Goal: Task Accomplishment & Management: Use online tool/utility

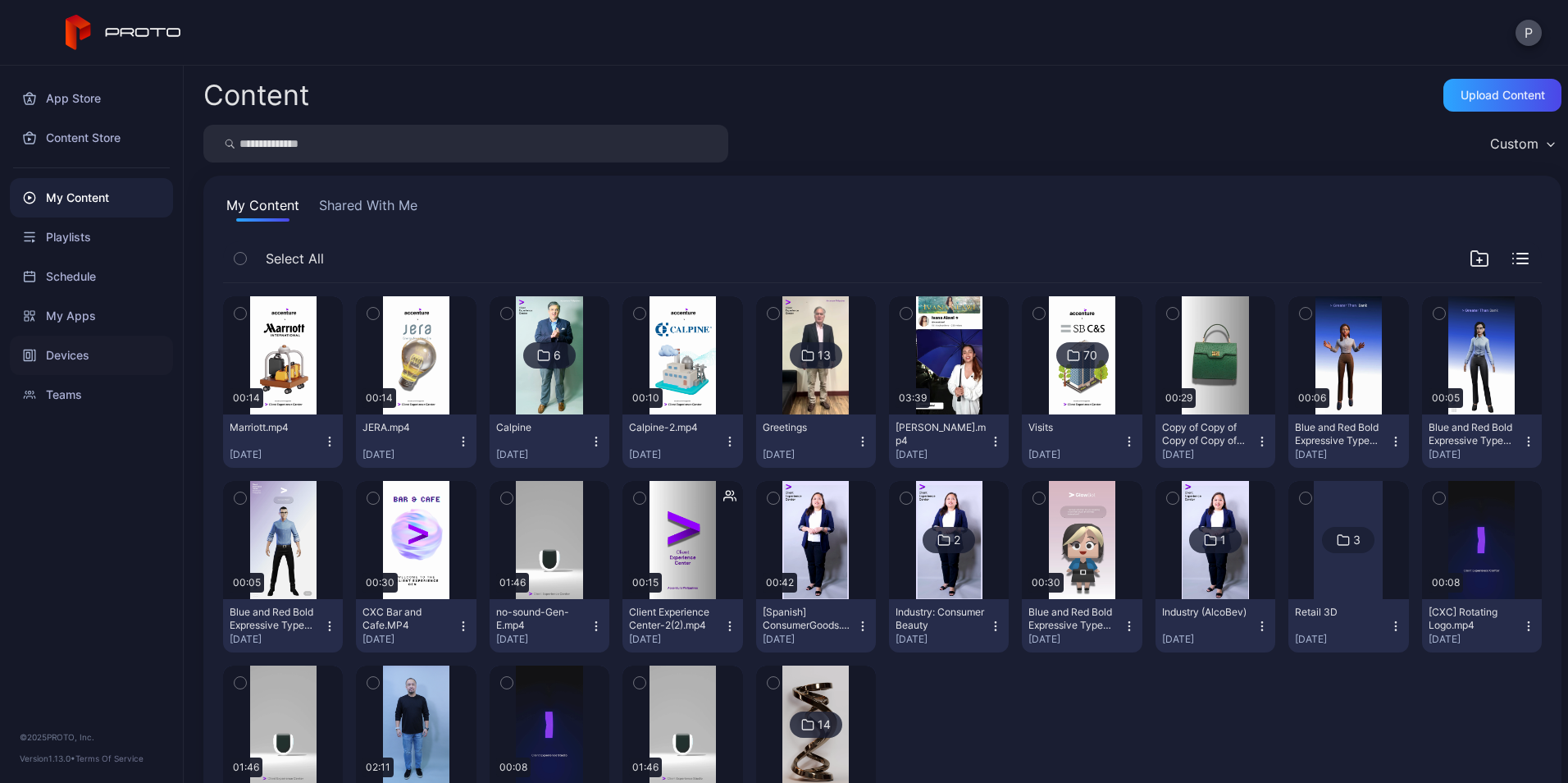
click at [102, 357] on div "Devices" at bounding box center [91, 354] width 163 height 39
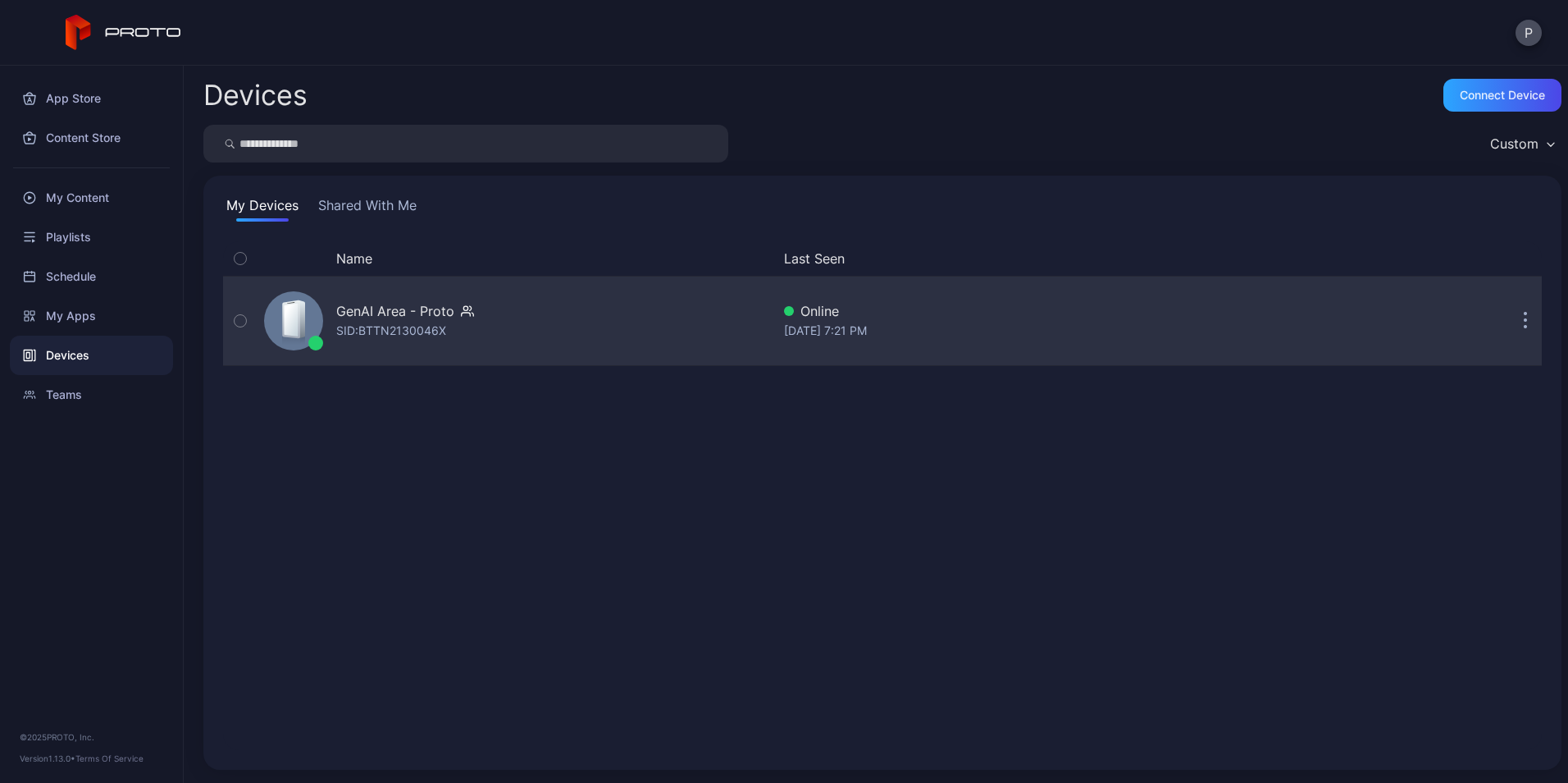
click at [565, 338] on div "GenAI Area - Proto SID: BTTN2130046X" at bounding box center [514, 320] width 513 height 82
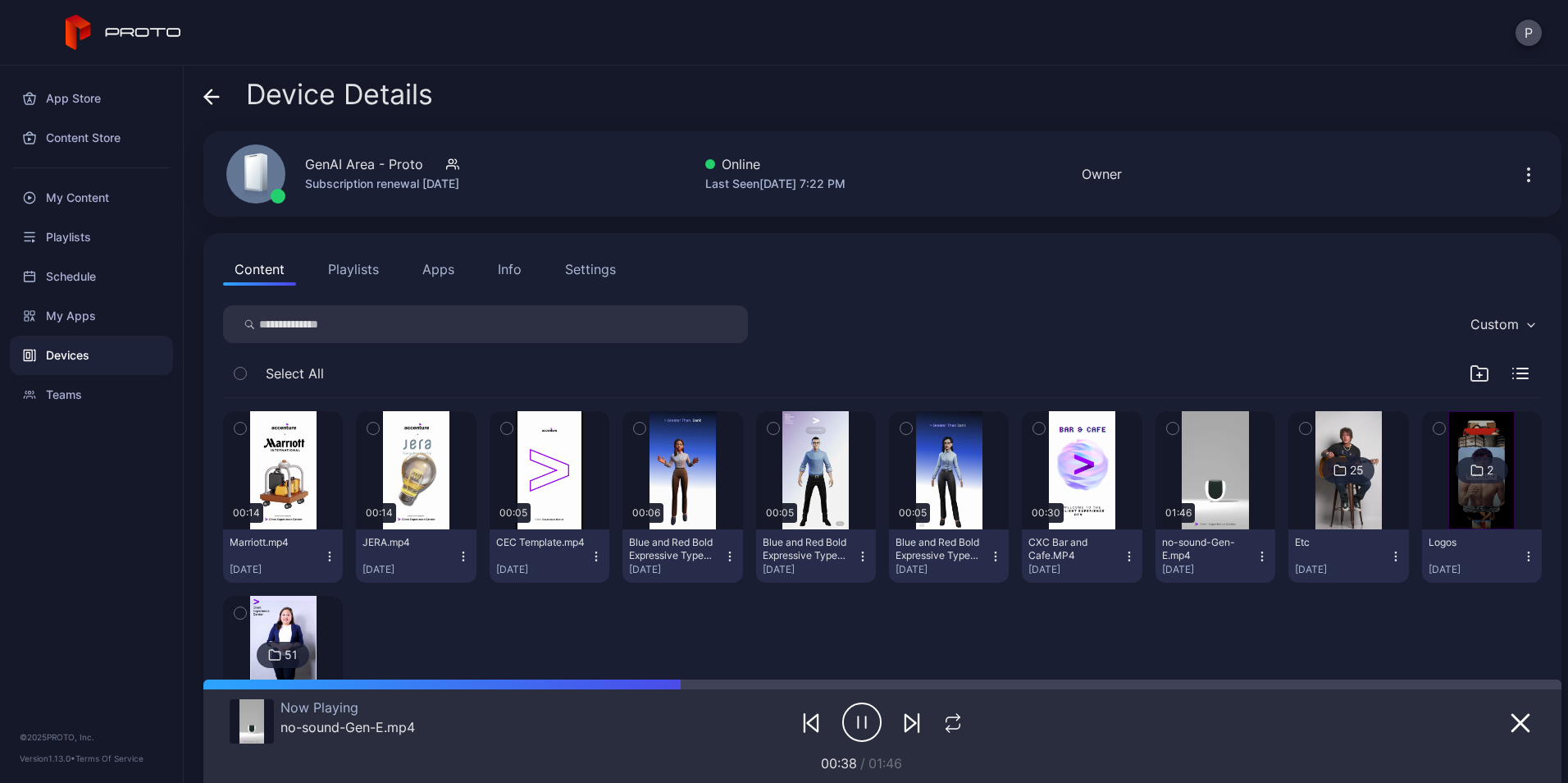
click at [1460, 458] on div "2" at bounding box center [1481, 470] width 52 height 27
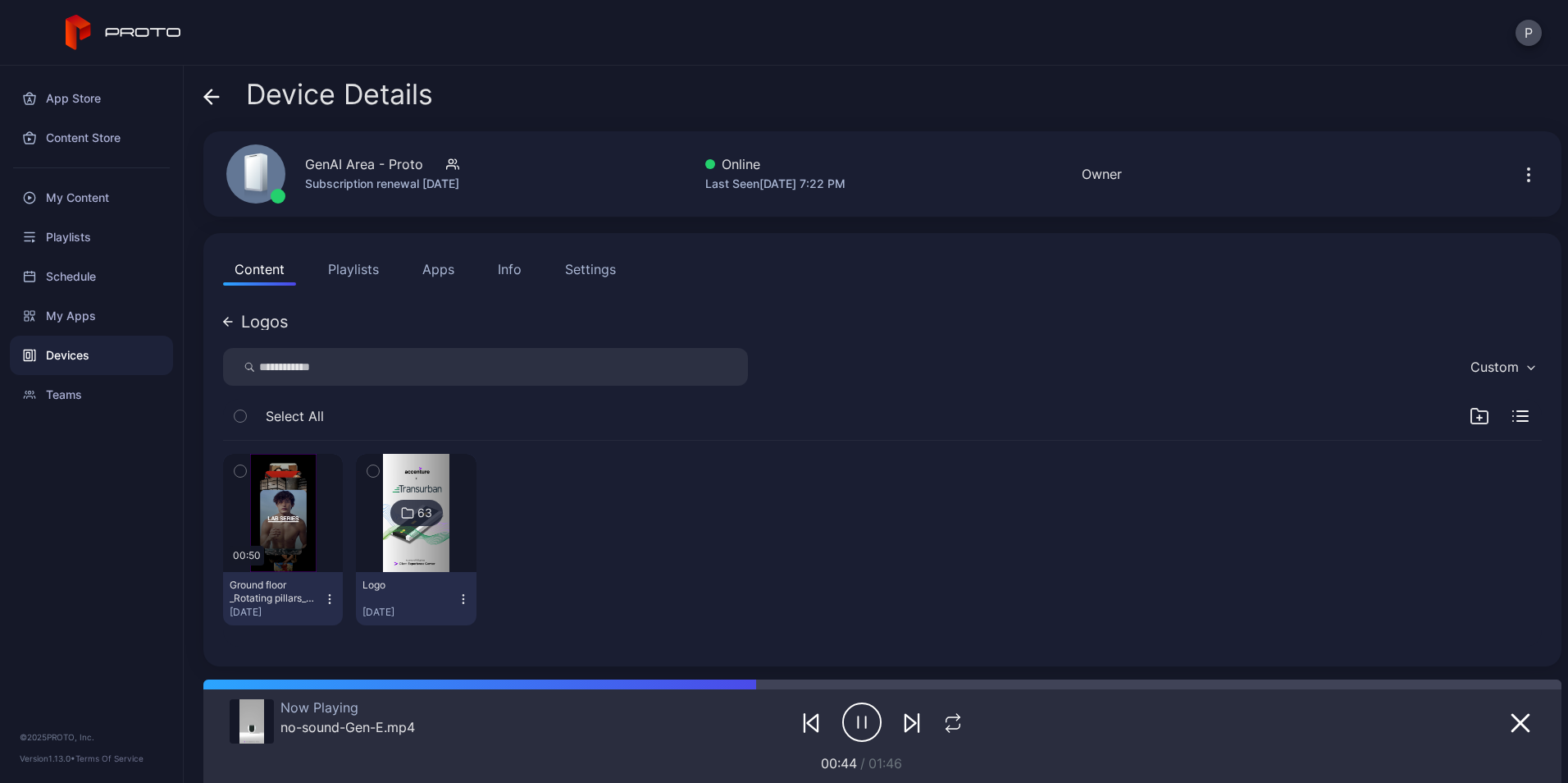
click at [334, 596] on button "Ground floor _Rotating pillars_ center screen.mp4 [DATE]" at bounding box center [283, 599] width 120 height 53
click at [297, 705] on button "Move To" at bounding box center [282, 712] width 140 height 52
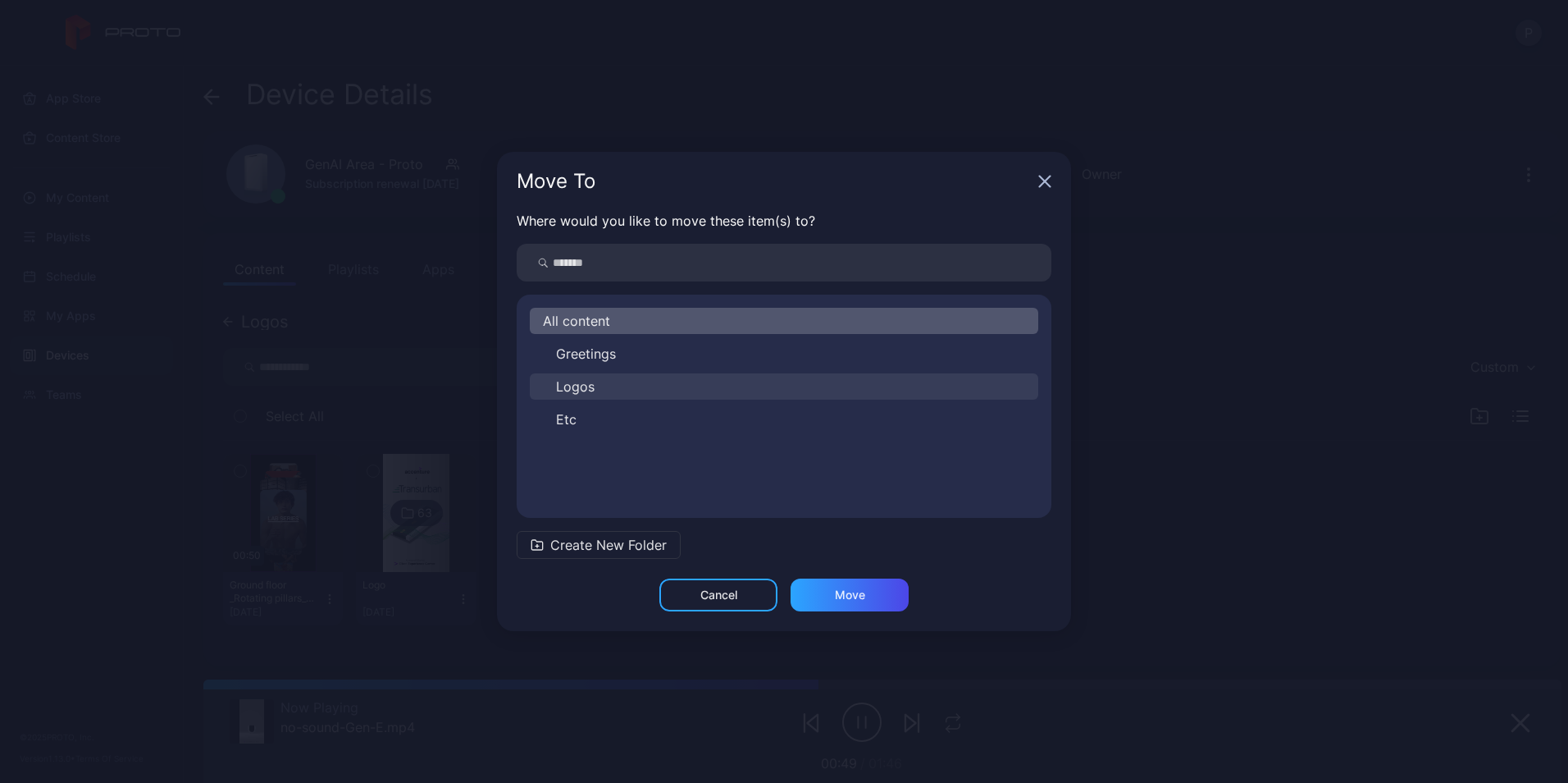
click at [585, 396] on button "Logos" at bounding box center [784, 387] width 508 height 27
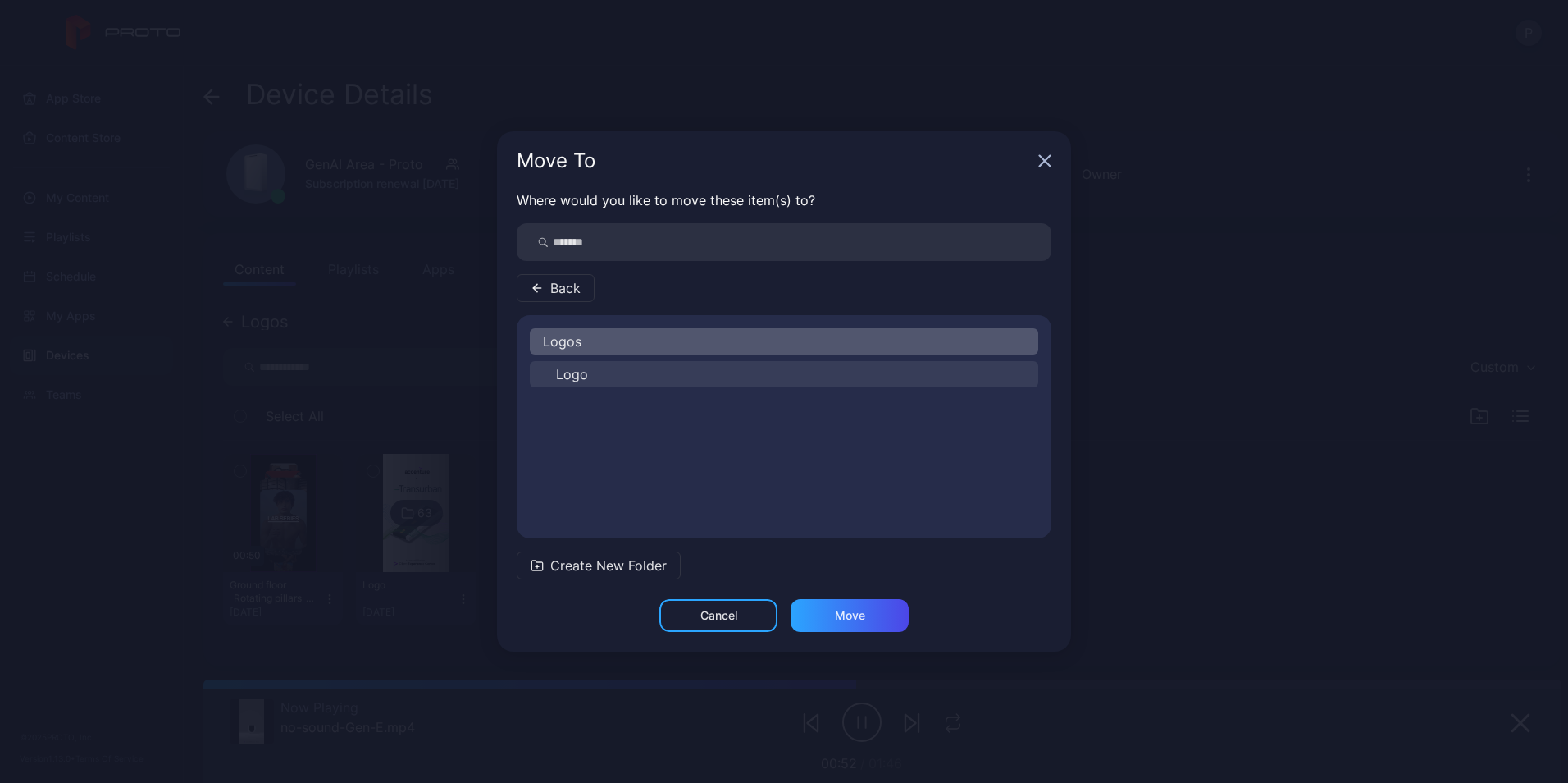
click at [614, 380] on button "Logo" at bounding box center [784, 374] width 508 height 27
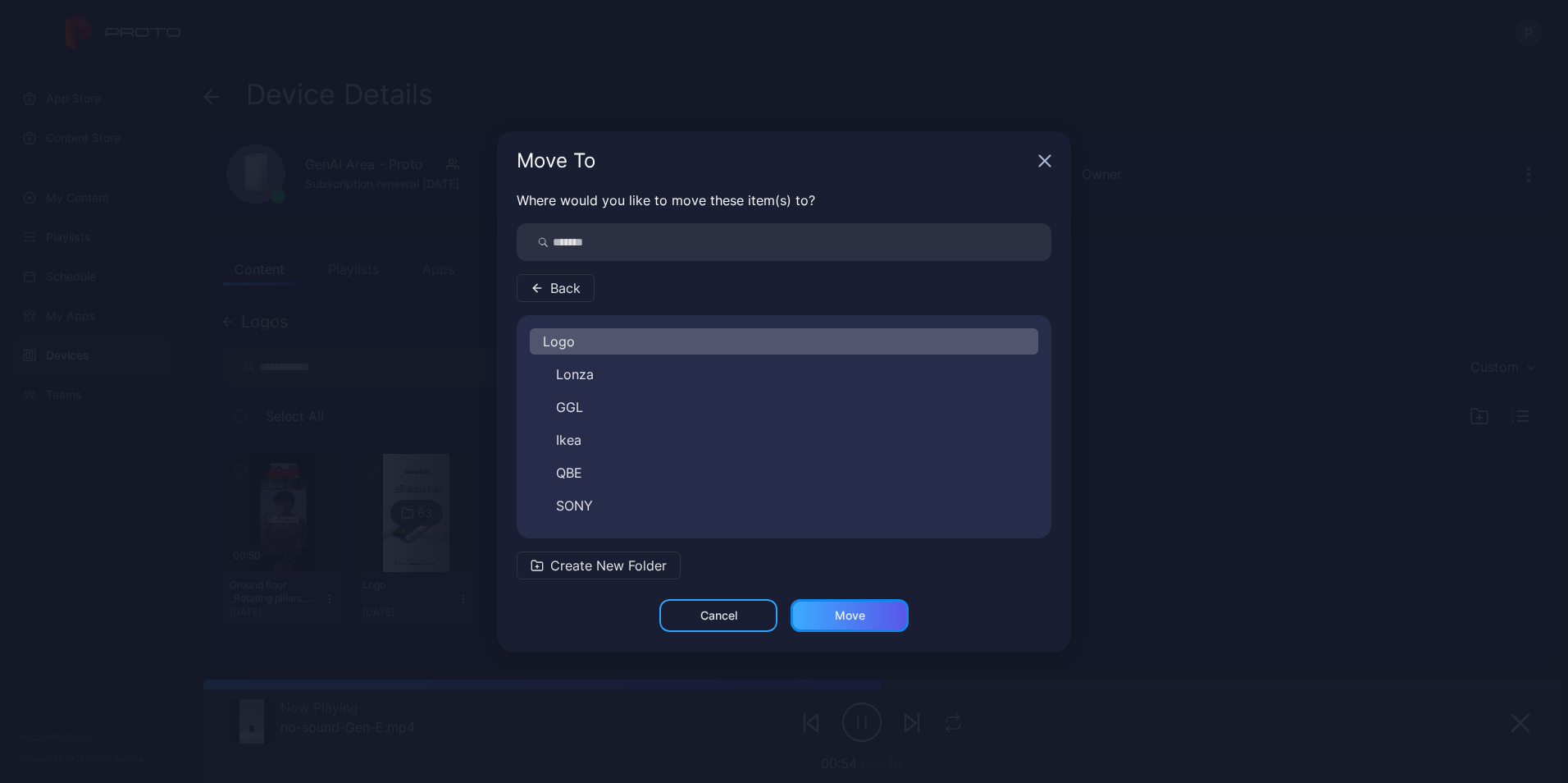
click at [854, 607] on div "Move" at bounding box center [849, 615] width 118 height 33
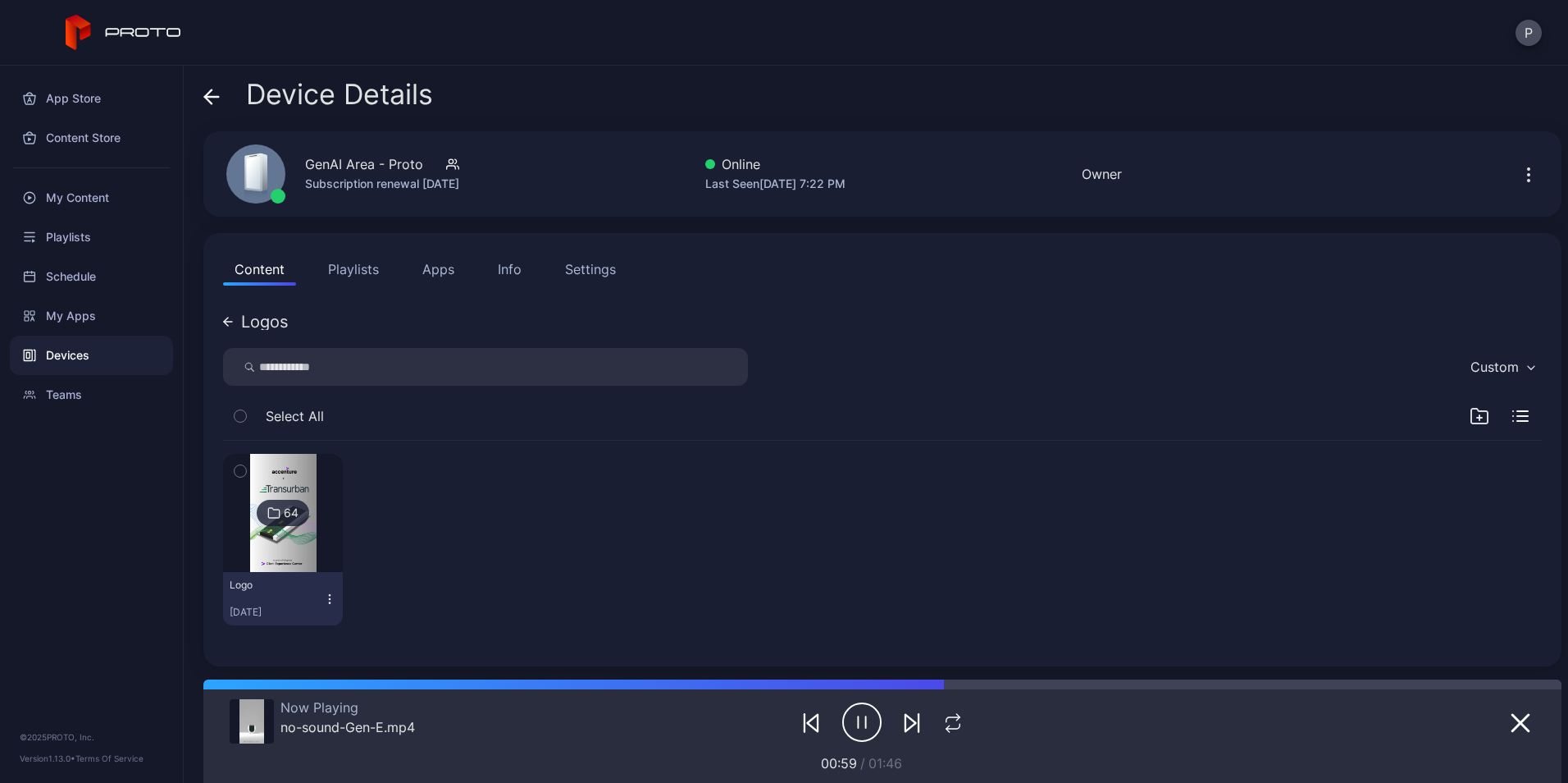
click at [231, 322] on icon at bounding box center [228, 321] width 9 height 10
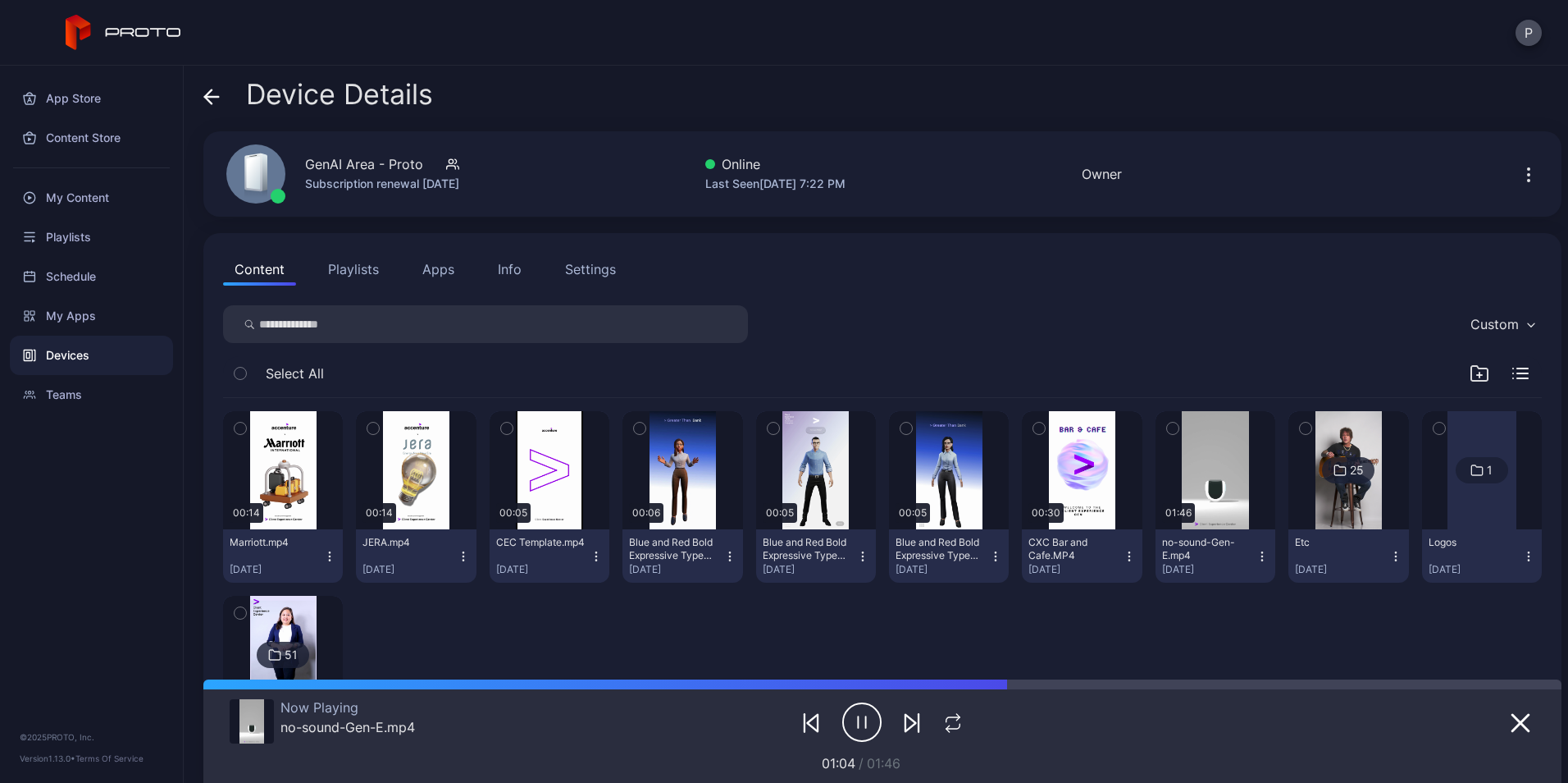
click at [210, 106] on span at bounding box center [211, 94] width 16 height 31
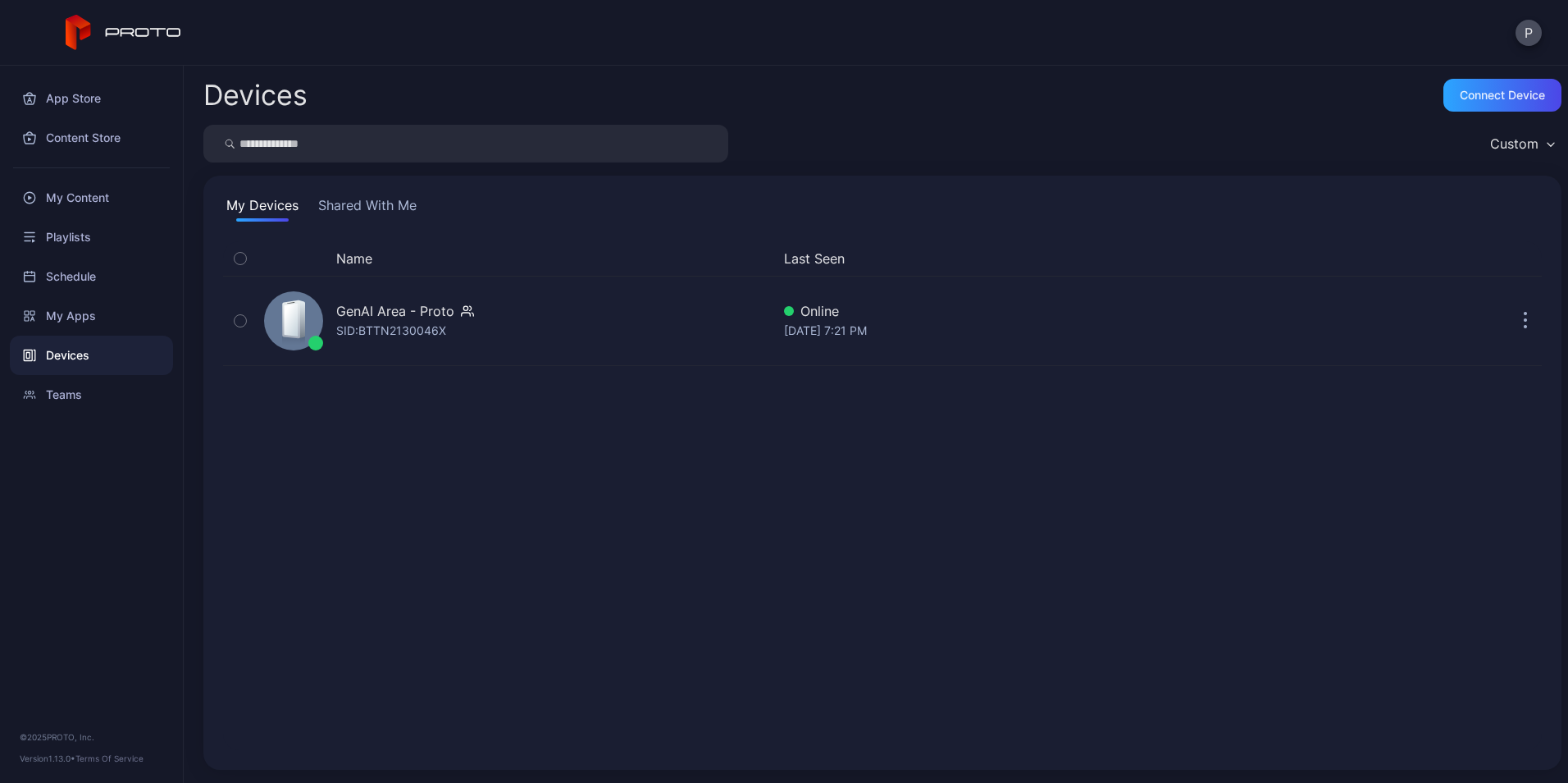
click at [364, 210] on button "Shared With Me" at bounding box center [368, 208] width 105 height 27
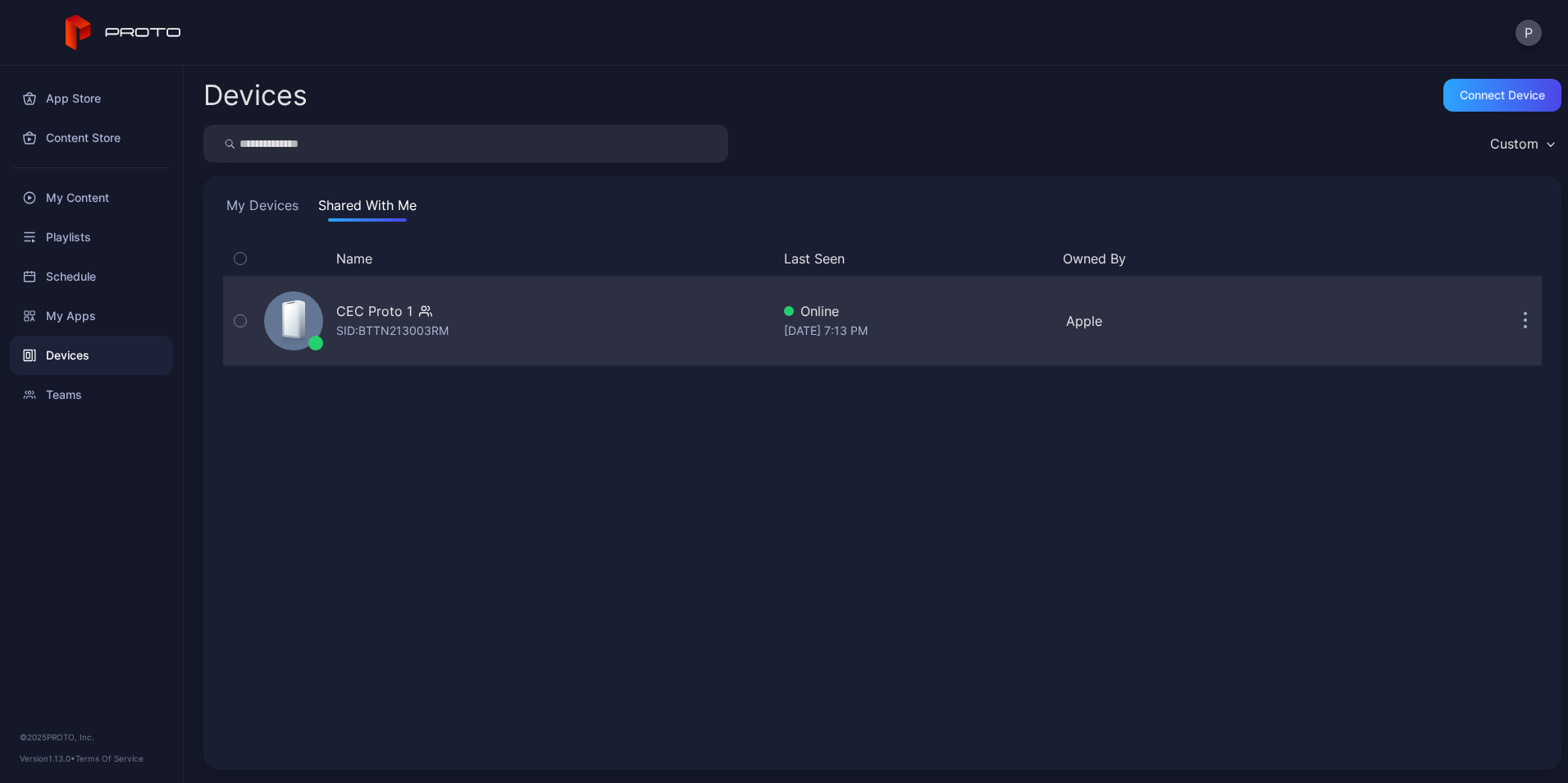
click at [553, 351] on div "CEC Proto 1 SID: BTTN213003RM" at bounding box center [514, 320] width 513 height 82
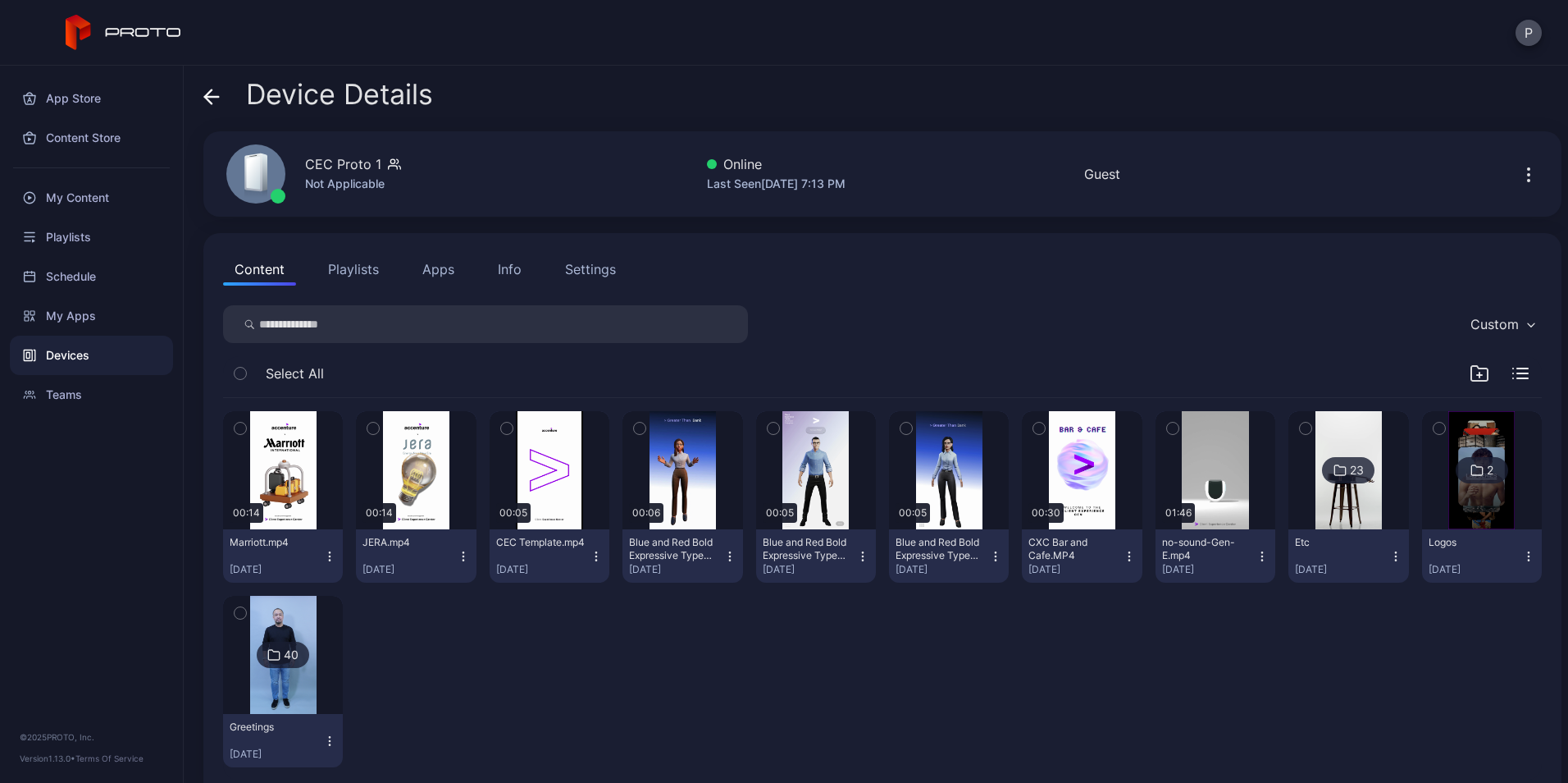
click at [1455, 471] on div "2" at bounding box center [1481, 470] width 52 height 27
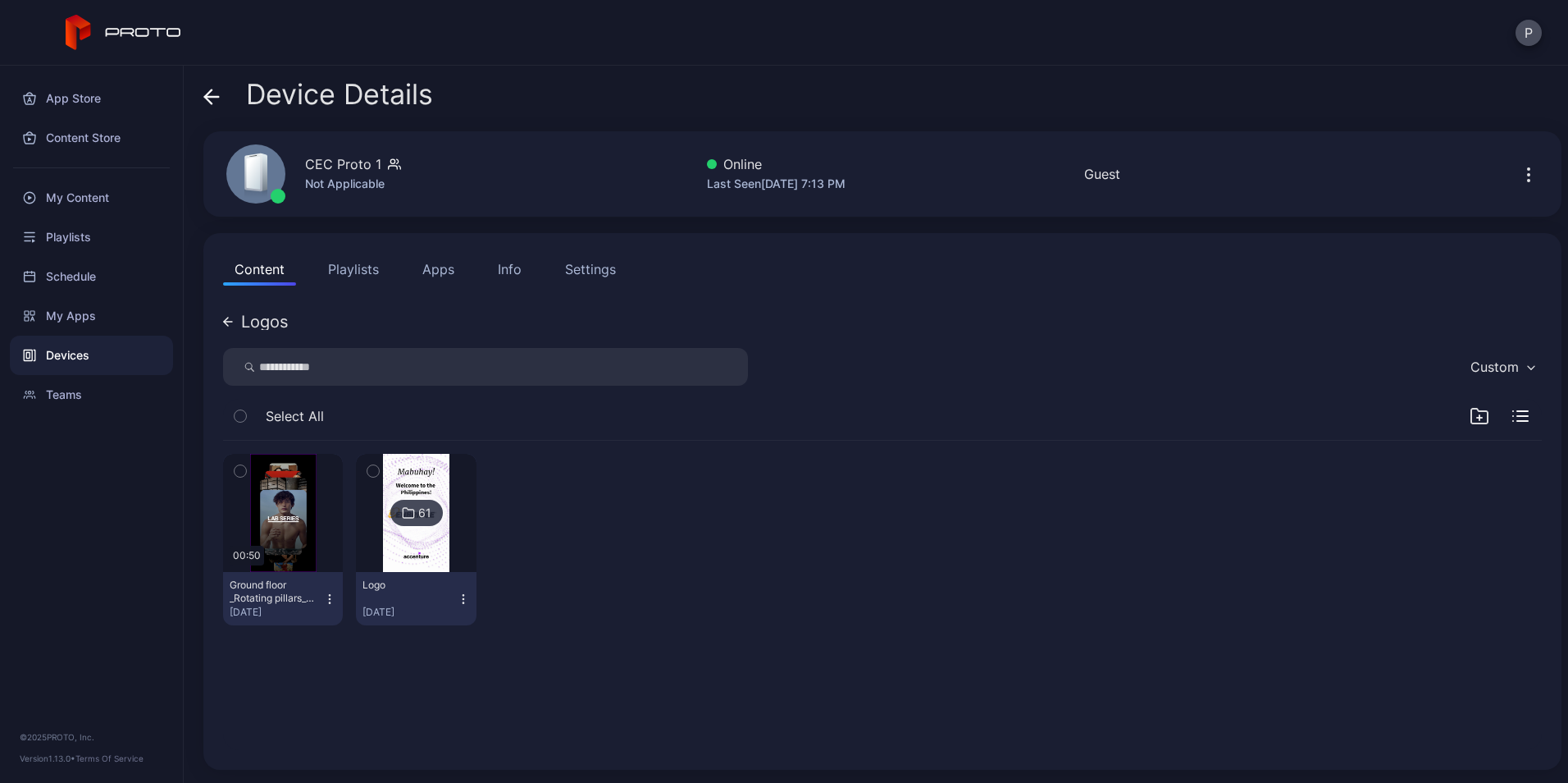
click at [236, 468] on icon "button" at bounding box center [240, 470] width 11 height 18
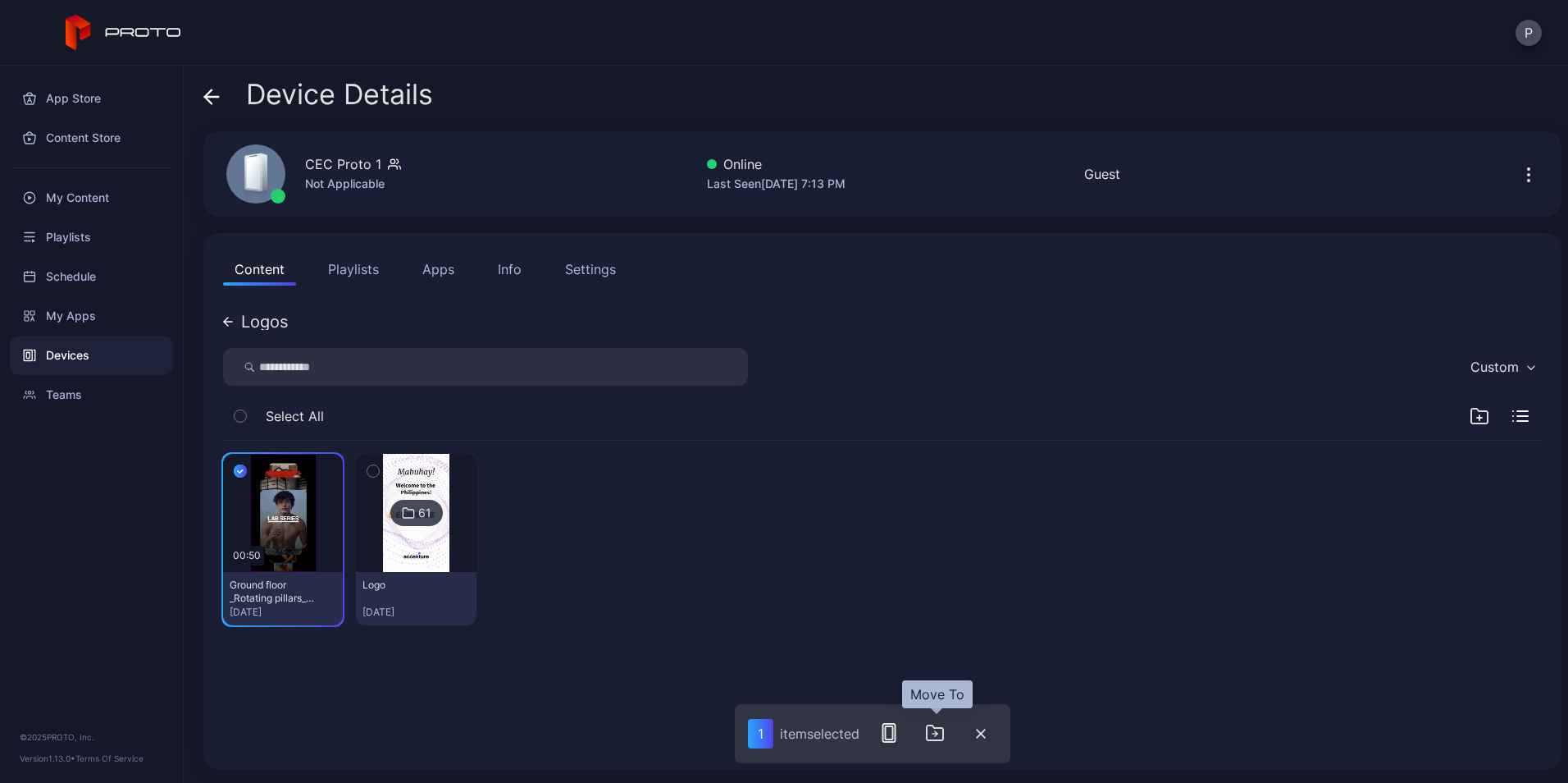
click at [933, 725] on icon "button" at bounding box center [935, 733] width 16 height 15
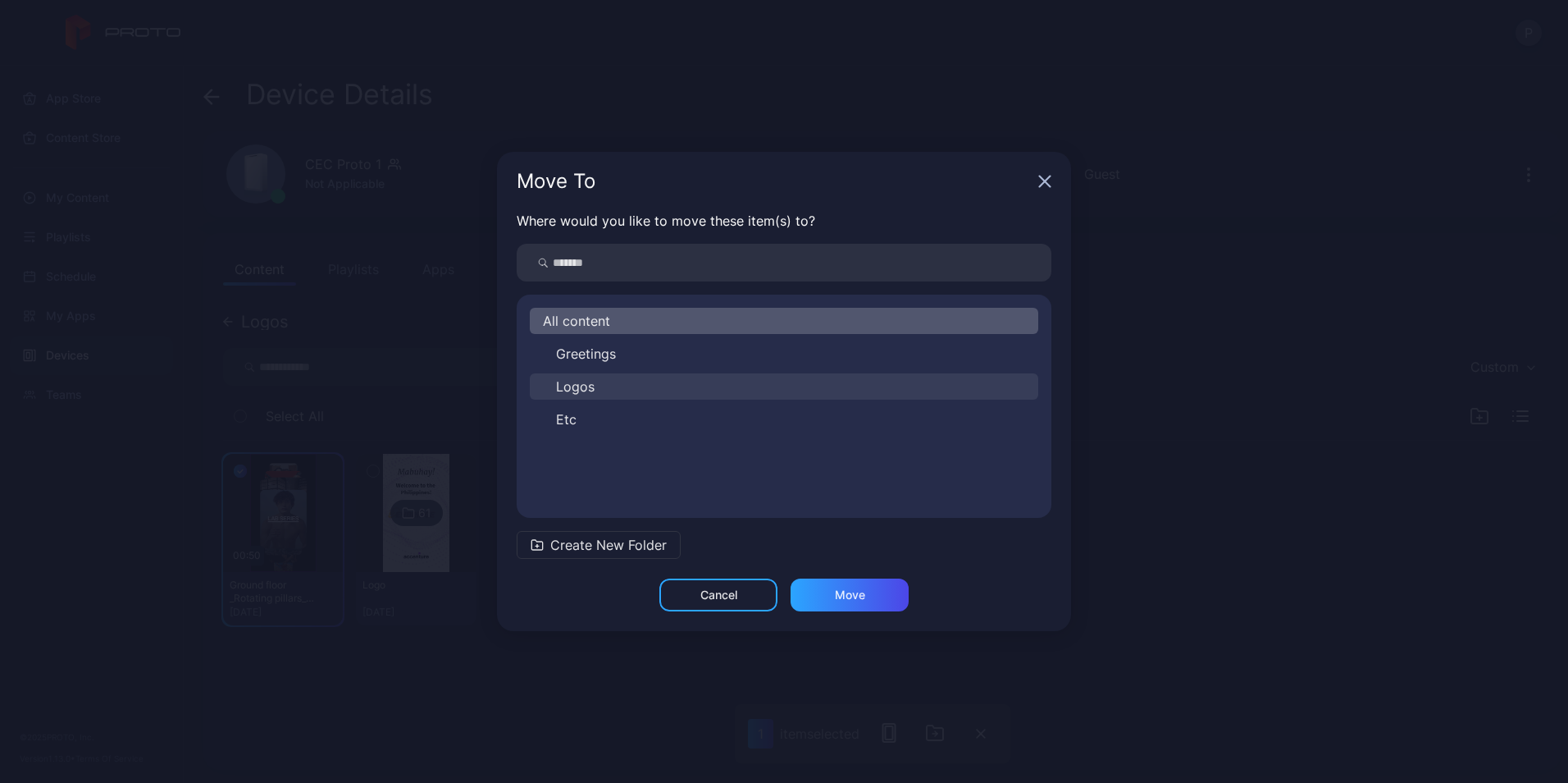
click at [783, 395] on button "Logos" at bounding box center [784, 387] width 508 height 27
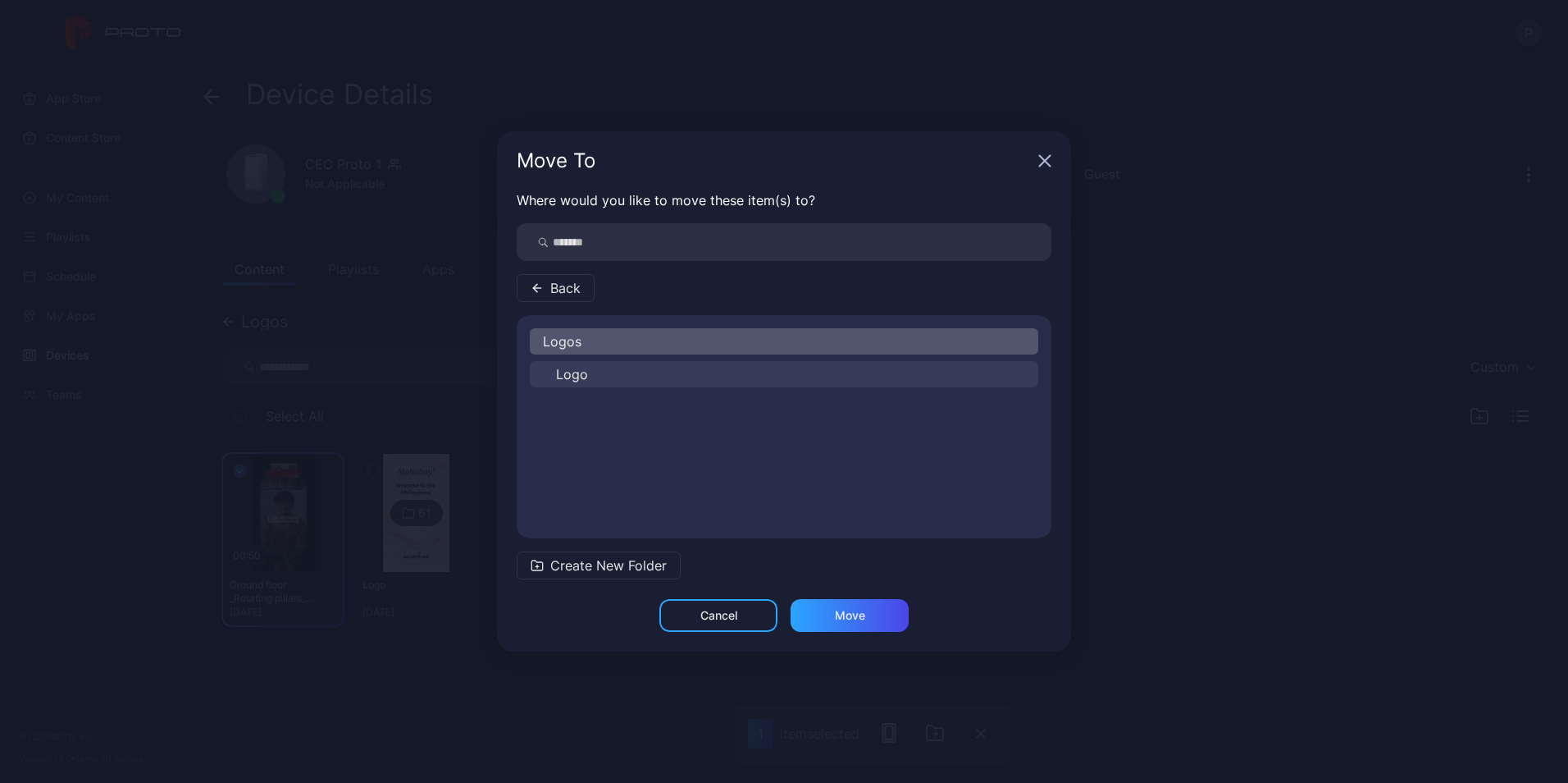
click at [771, 372] on button "Logo" at bounding box center [784, 374] width 508 height 27
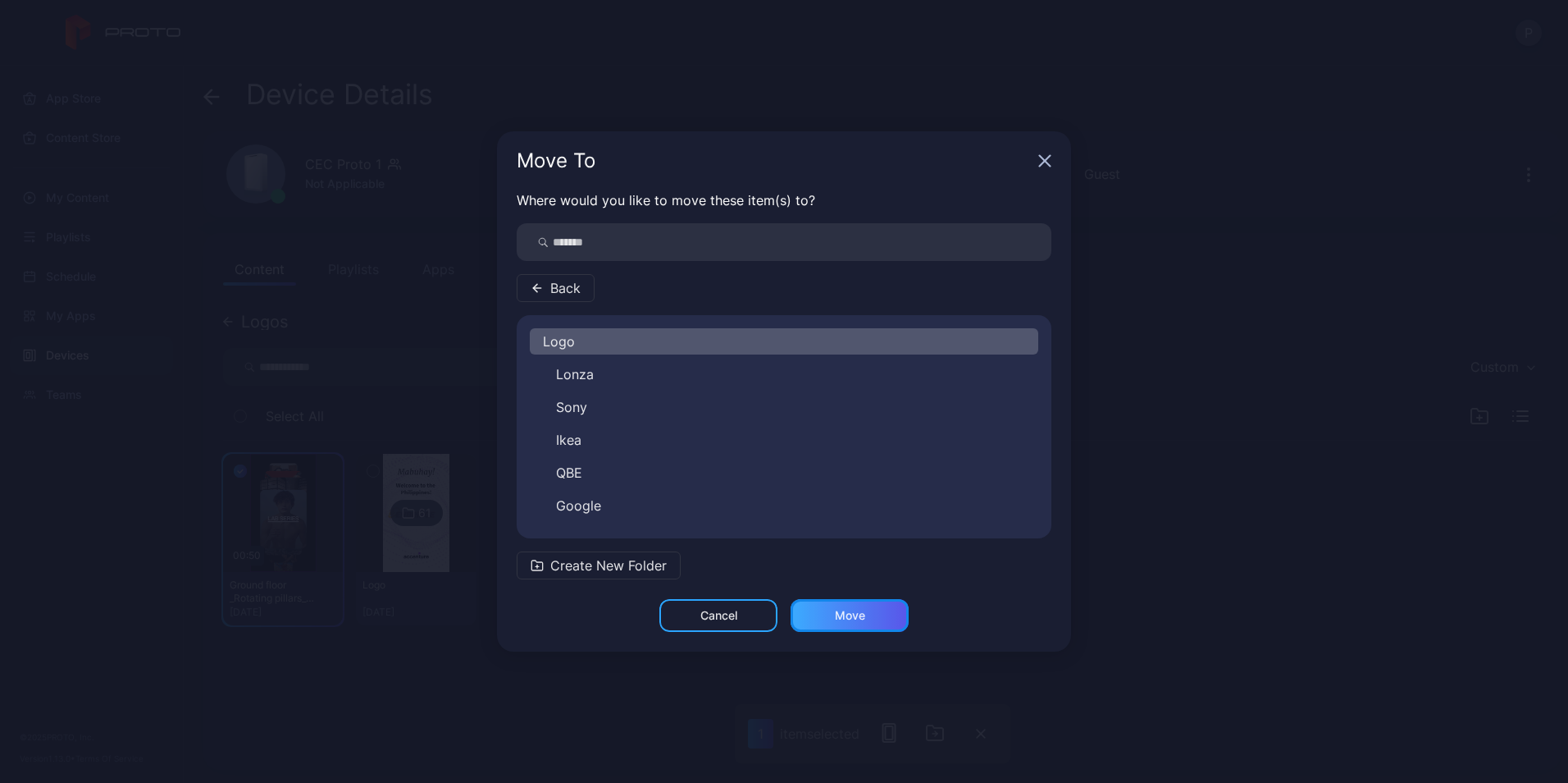
click at [864, 603] on div "Move" at bounding box center [849, 615] width 118 height 33
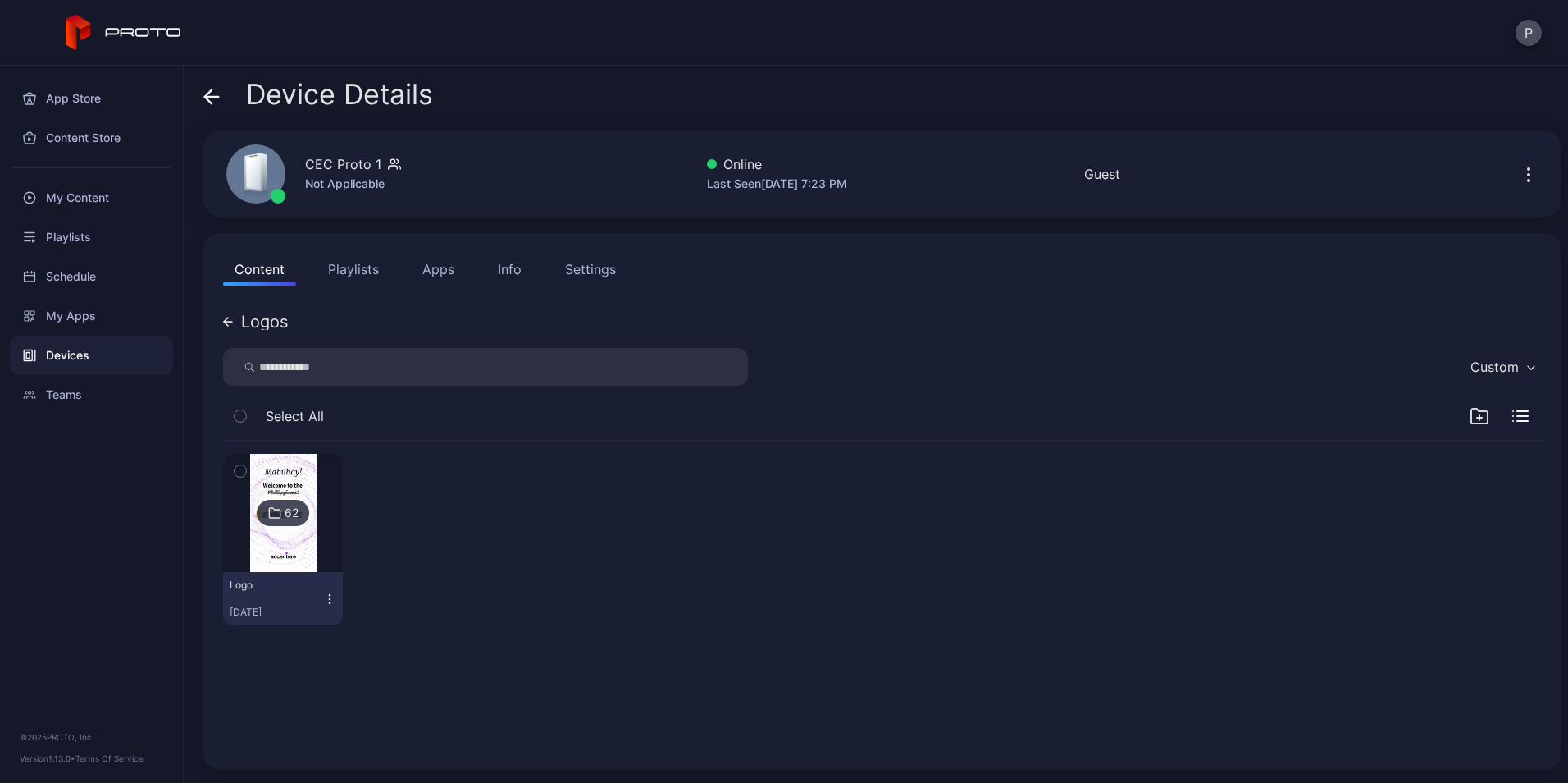
click at [213, 105] on span at bounding box center [211, 94] width 16 height 31
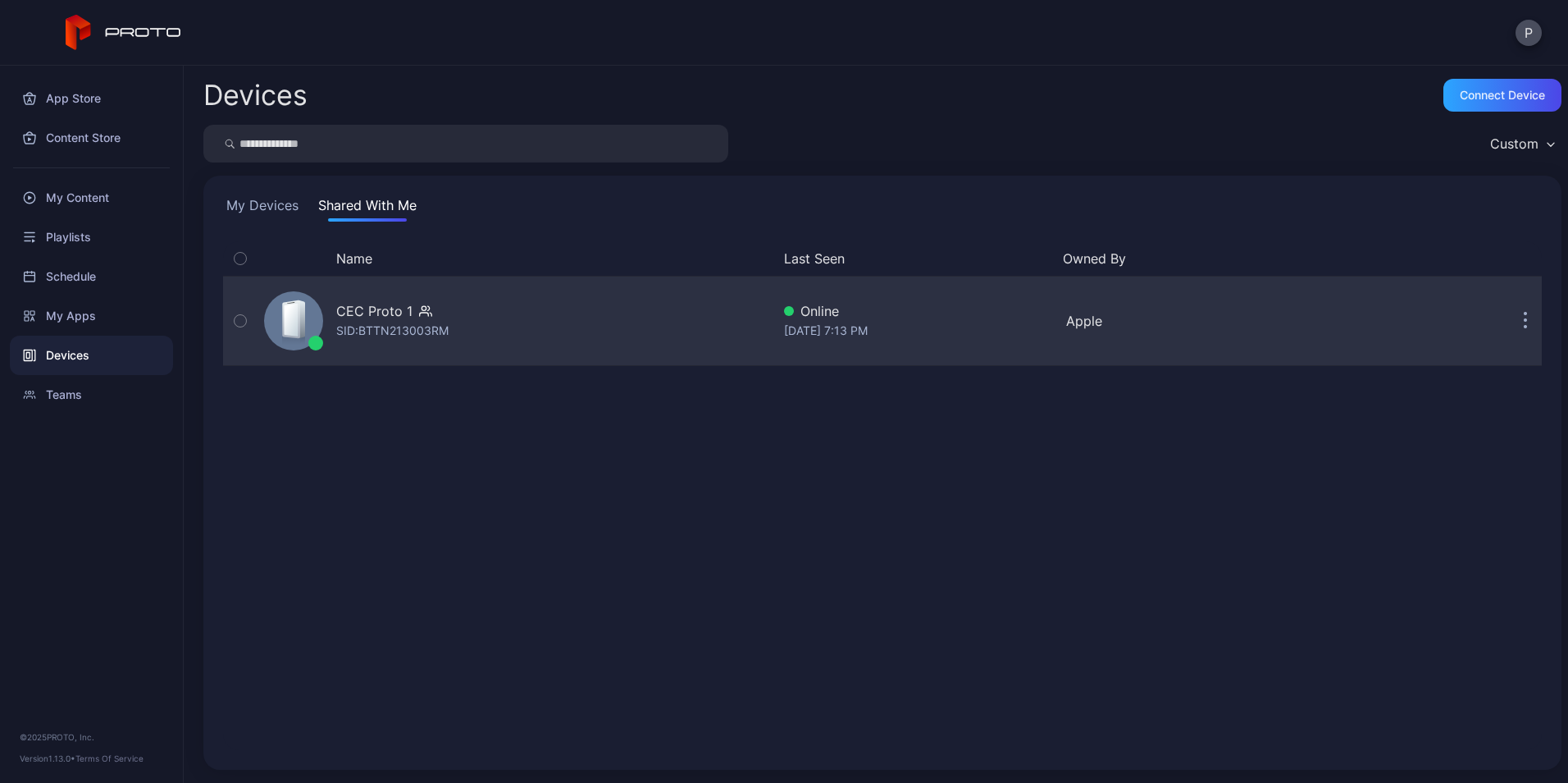
click at [599, 320] on div "CEC Proto 1 SID: BTTN213003RM" at bounding box center [514, 320] width 513 height 82
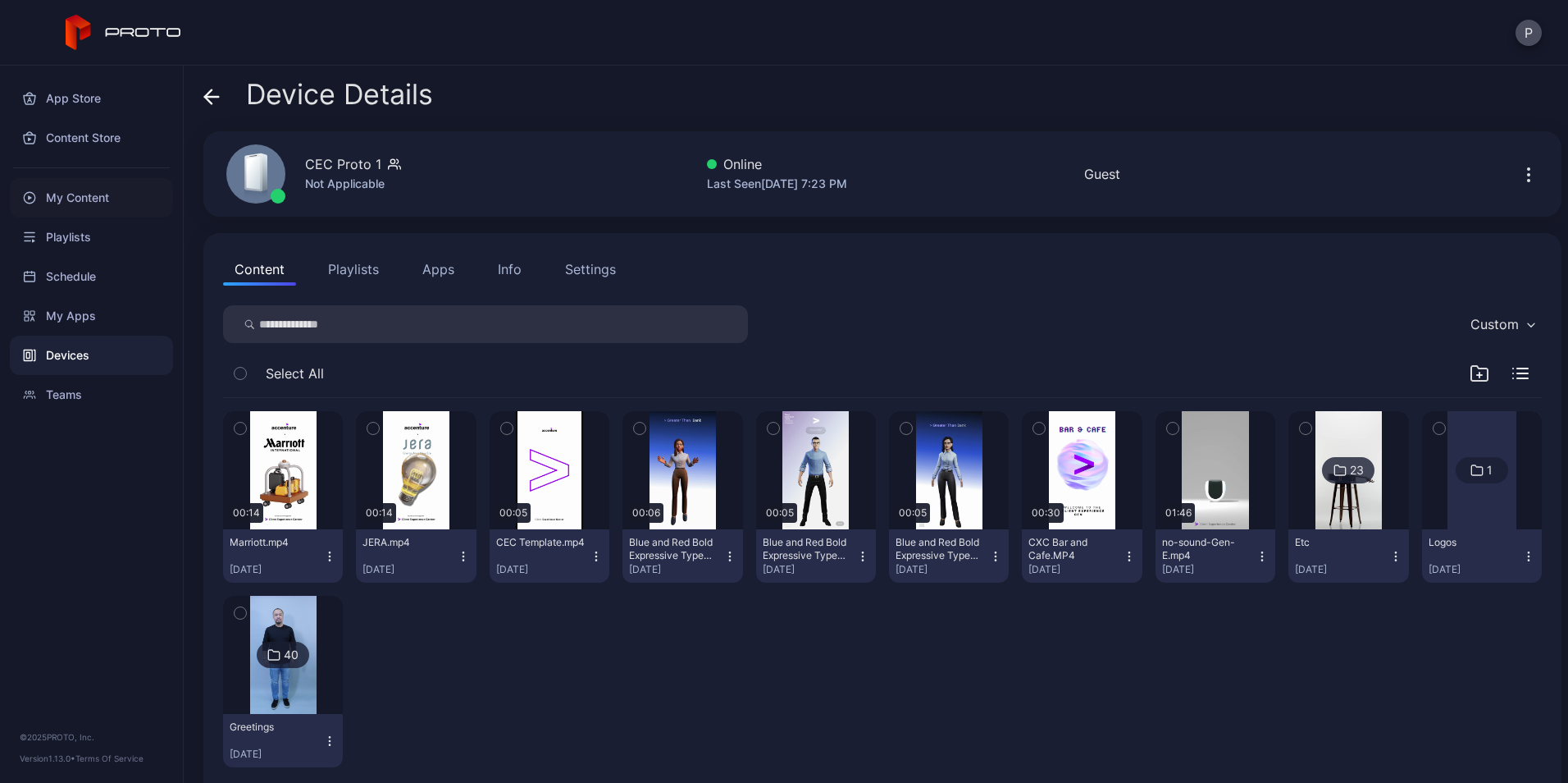
click at [104, 195] on div "My Content" at bounding box center [91, 197] width 163 height 39
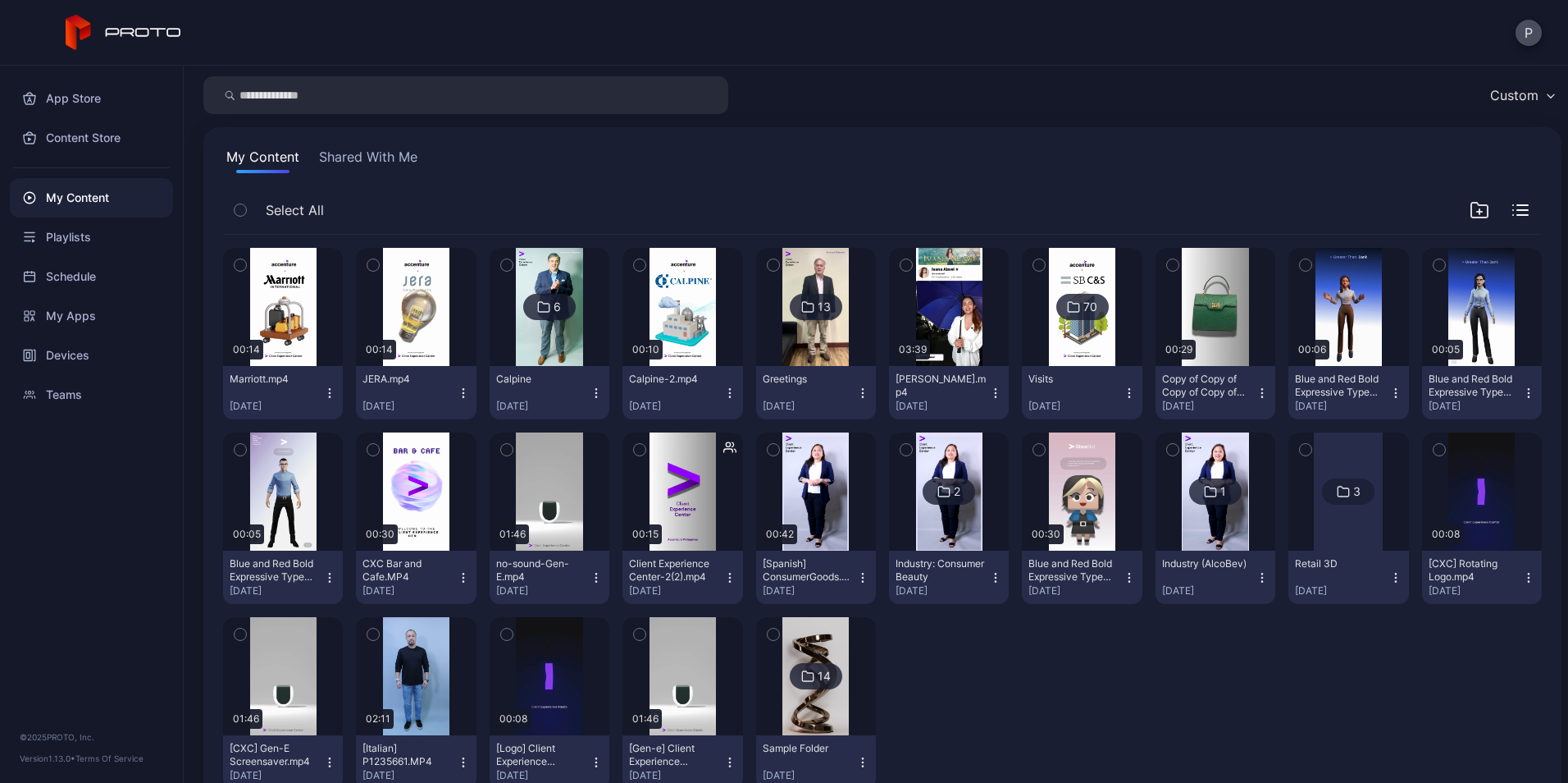
scroll to position [48, 0]
click at [237, 258] on icon "button" at bounding box center [240, 264] width 11 height 18
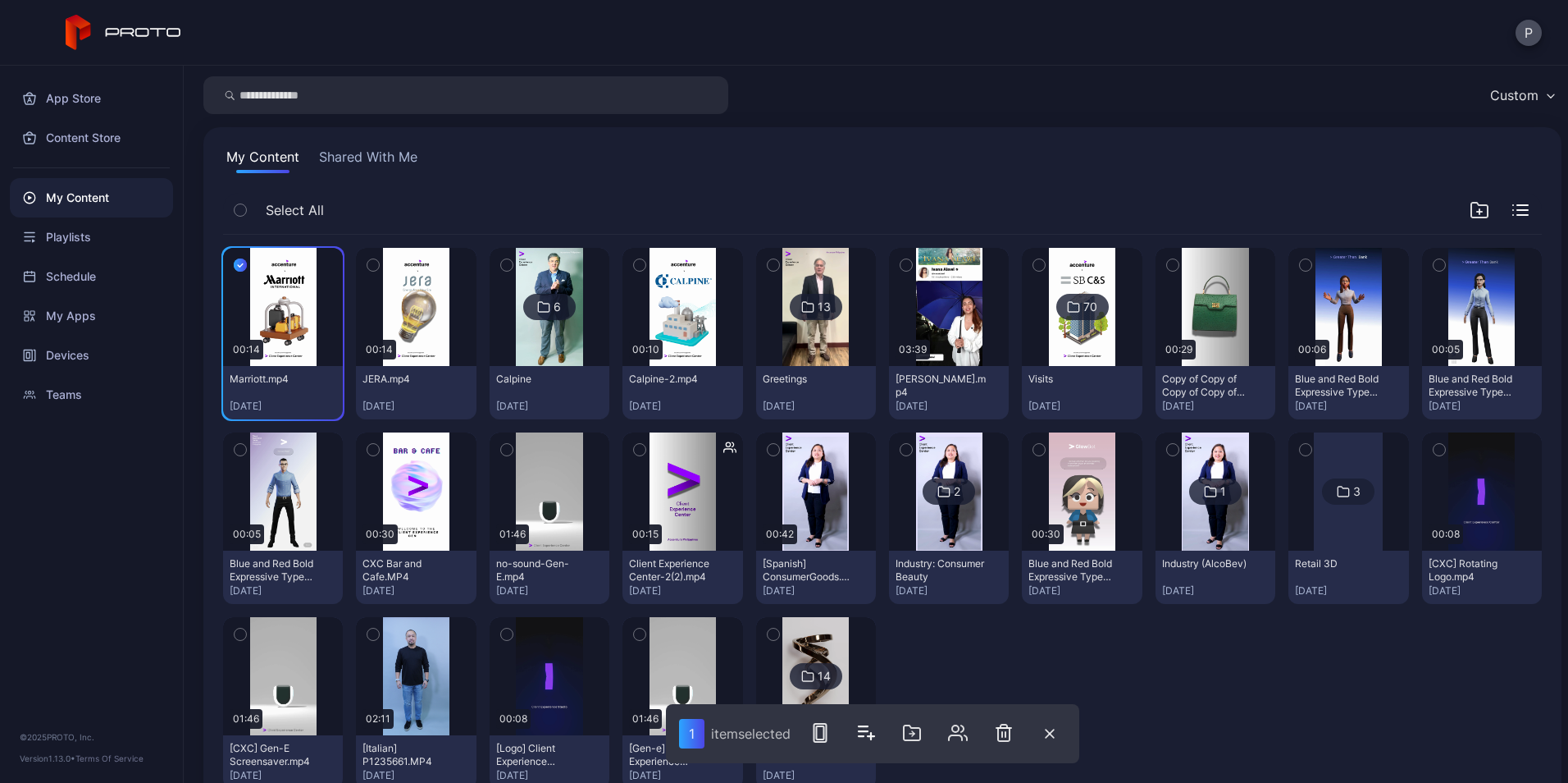
click at [374, 258] on icon "button" at bounding box center [373, 264] width 11 height 18
click at [501, 263] on icon "button" at bounding box center [506, 264] width 11 height 18
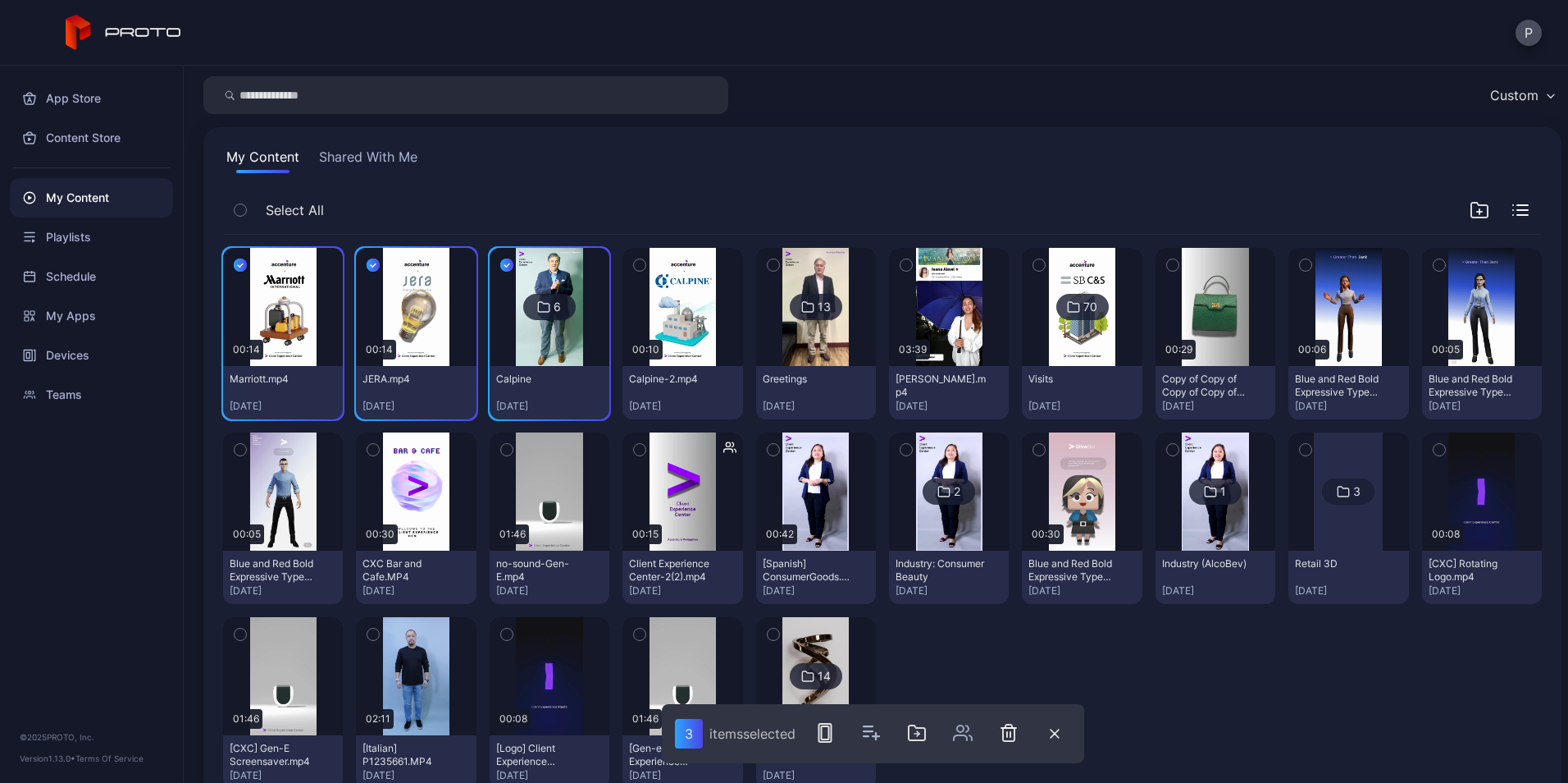
click at [636, 263] on icon "button" at bounding box center [639, 264] width 11 height 18
click at [919, 734] on icon "button" at bounding box center [917, 733] width 3 height 5
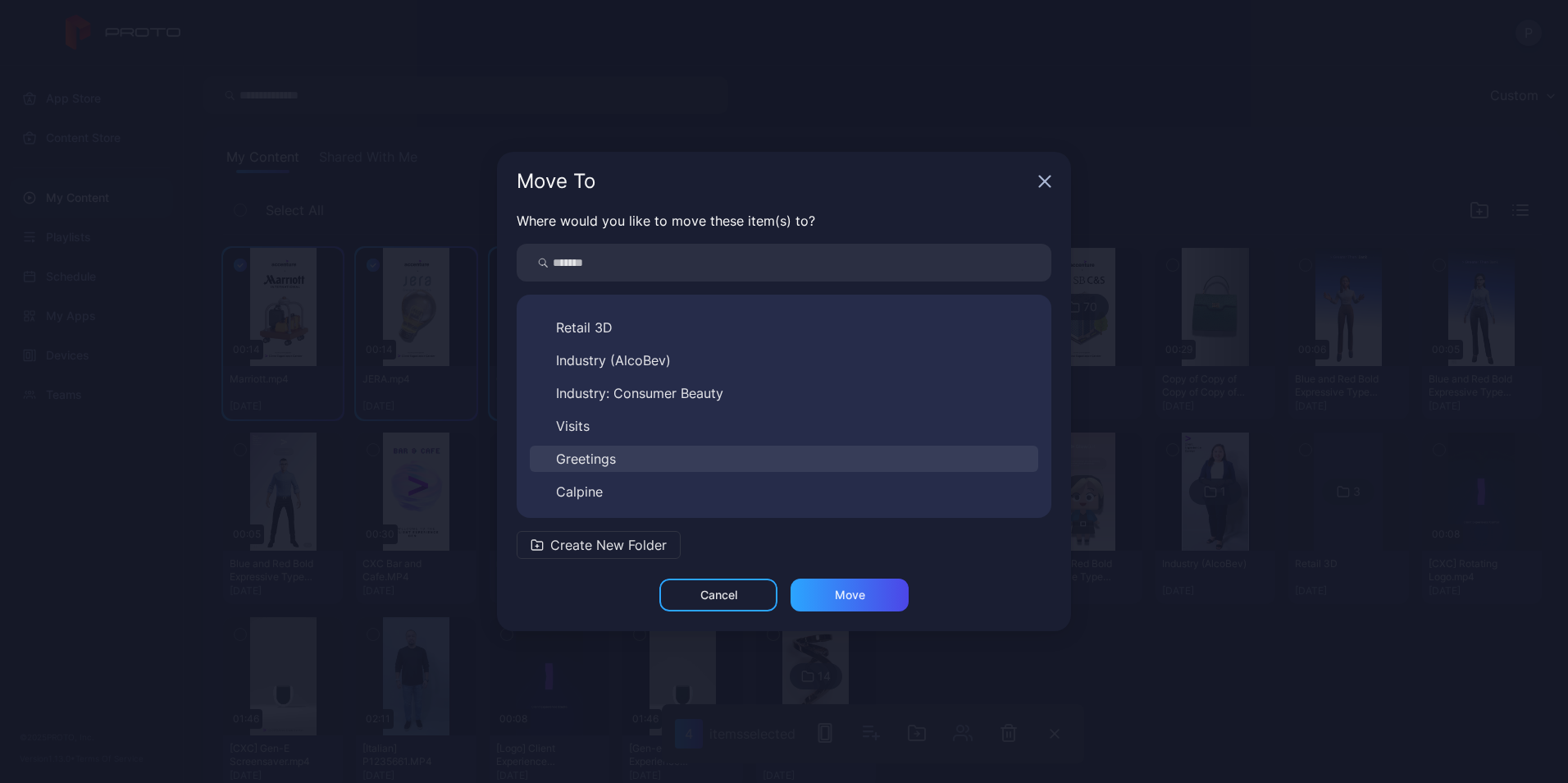
scroll to position [0, 0]
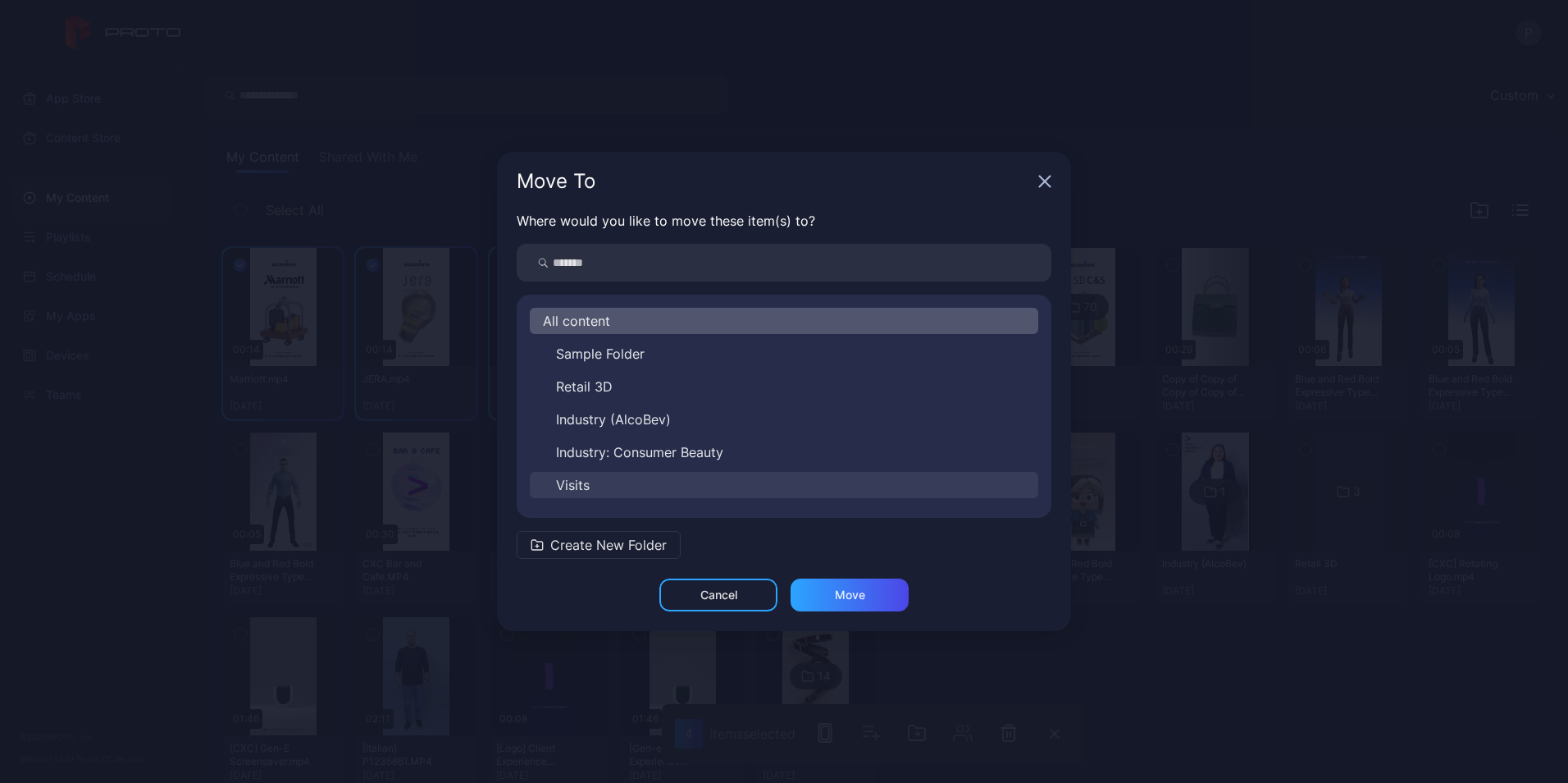
click at [757, 483] on button "Visits" at bounding box center [784, 485] width 508 height 27
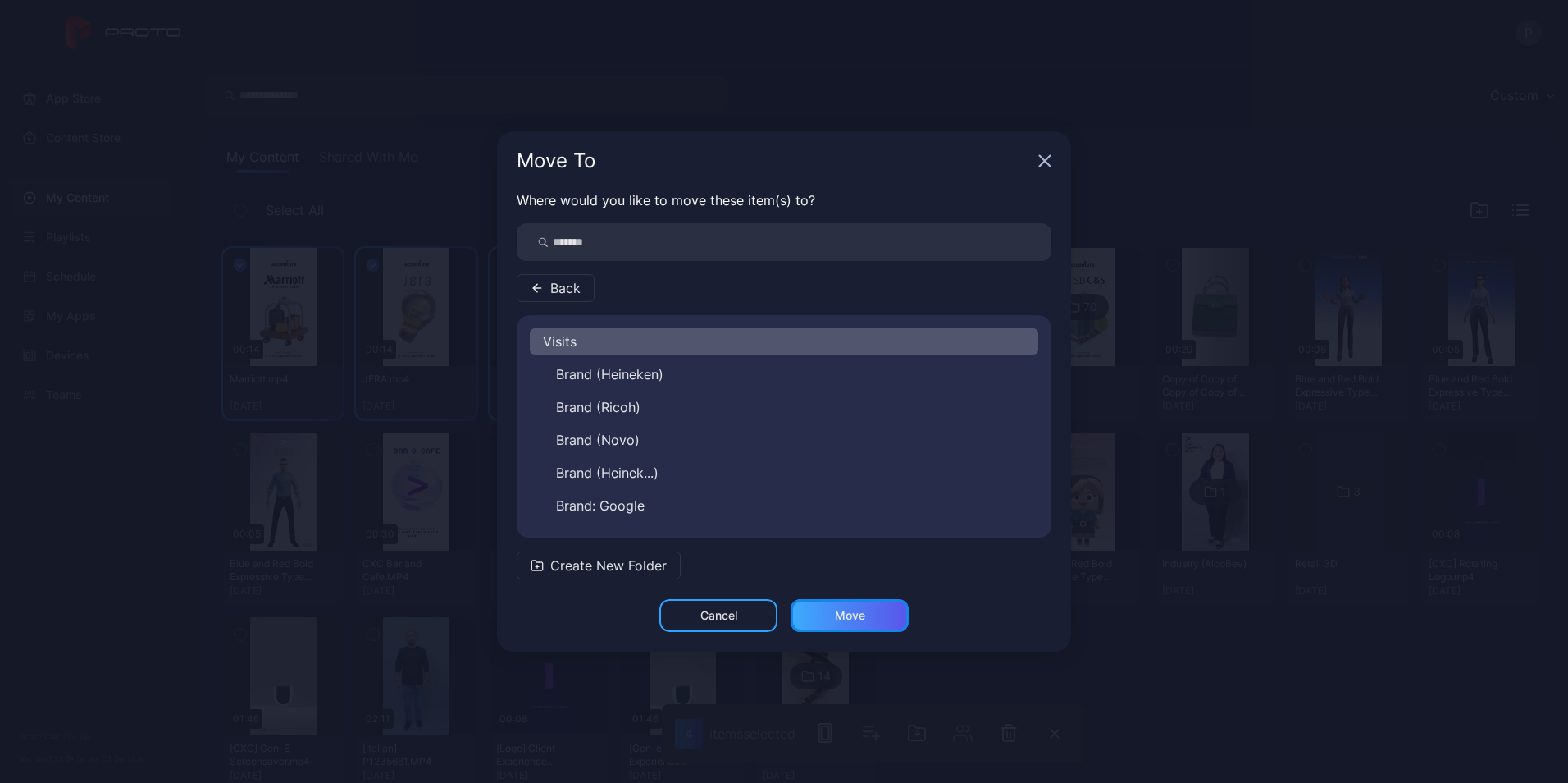
click at [840, 618] on div "Move" at bounding box center [850, 616] width 30 height 13
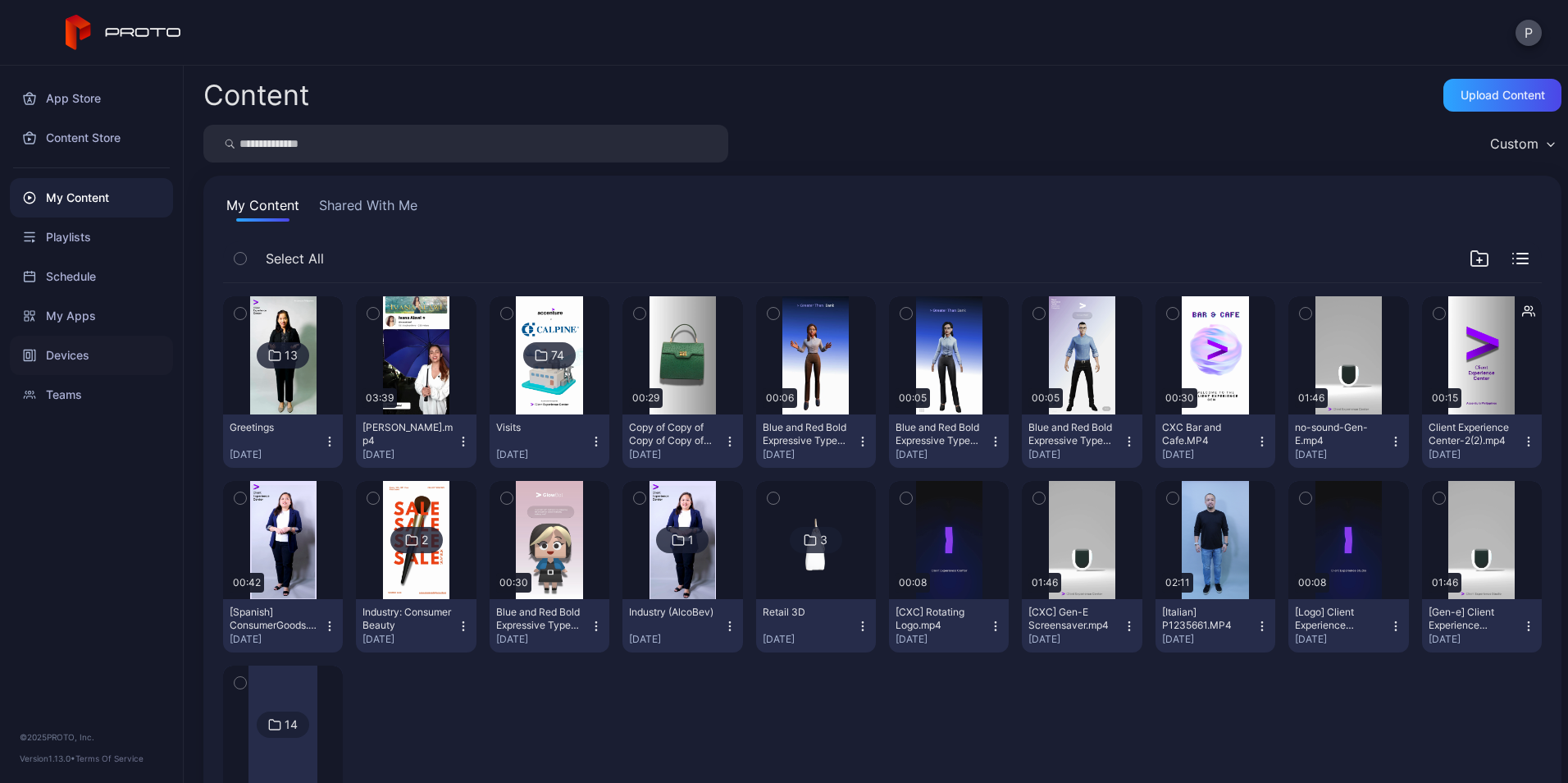
click at [107, 366] on div "Devices" at bounding box center [91, 354] width 163 height 39
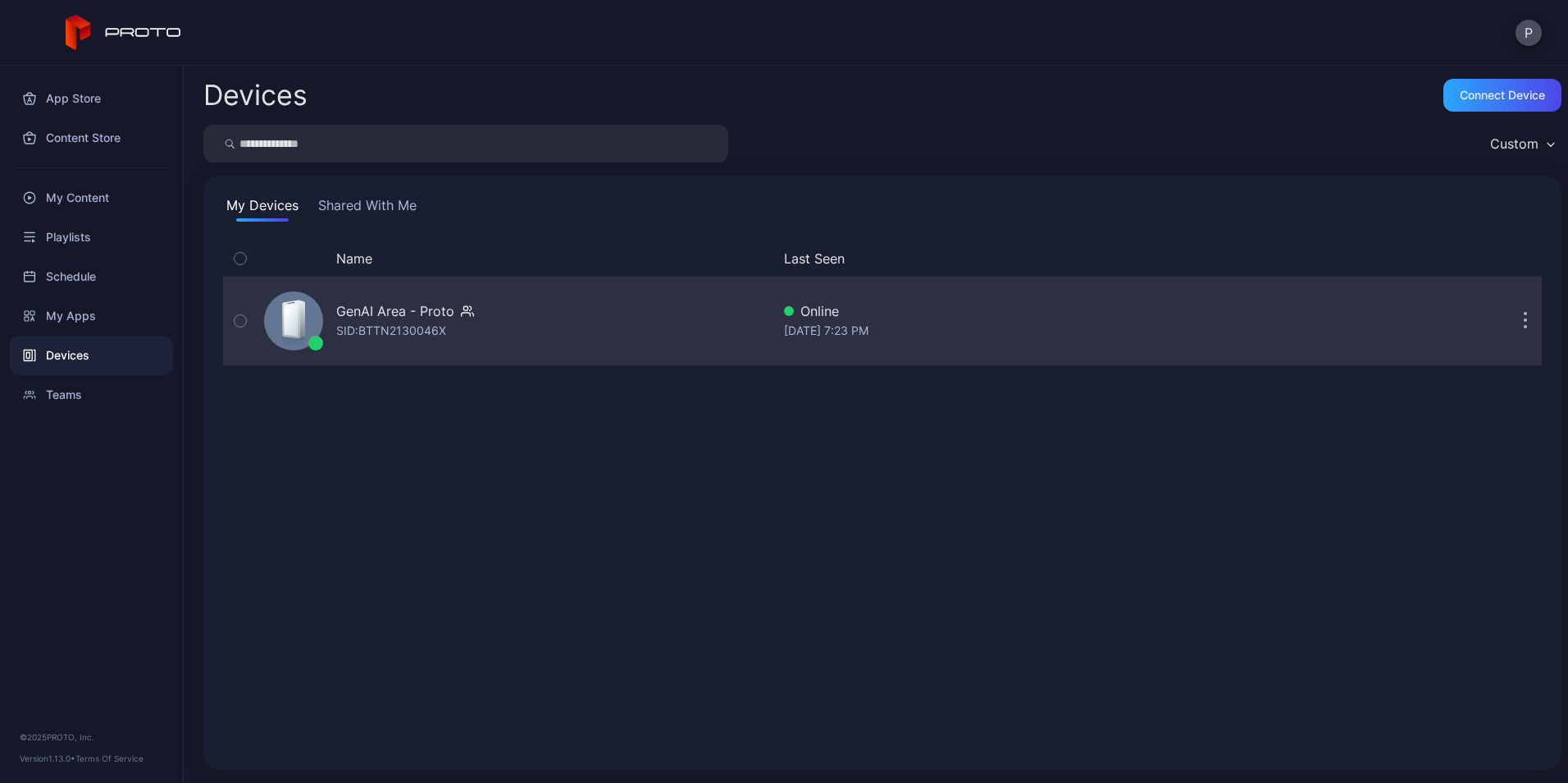
click at [532, 304] on div "GenAI Area - Proto SID: BTTN2130046X" at bounding box center [514, 320] width 513 height 82
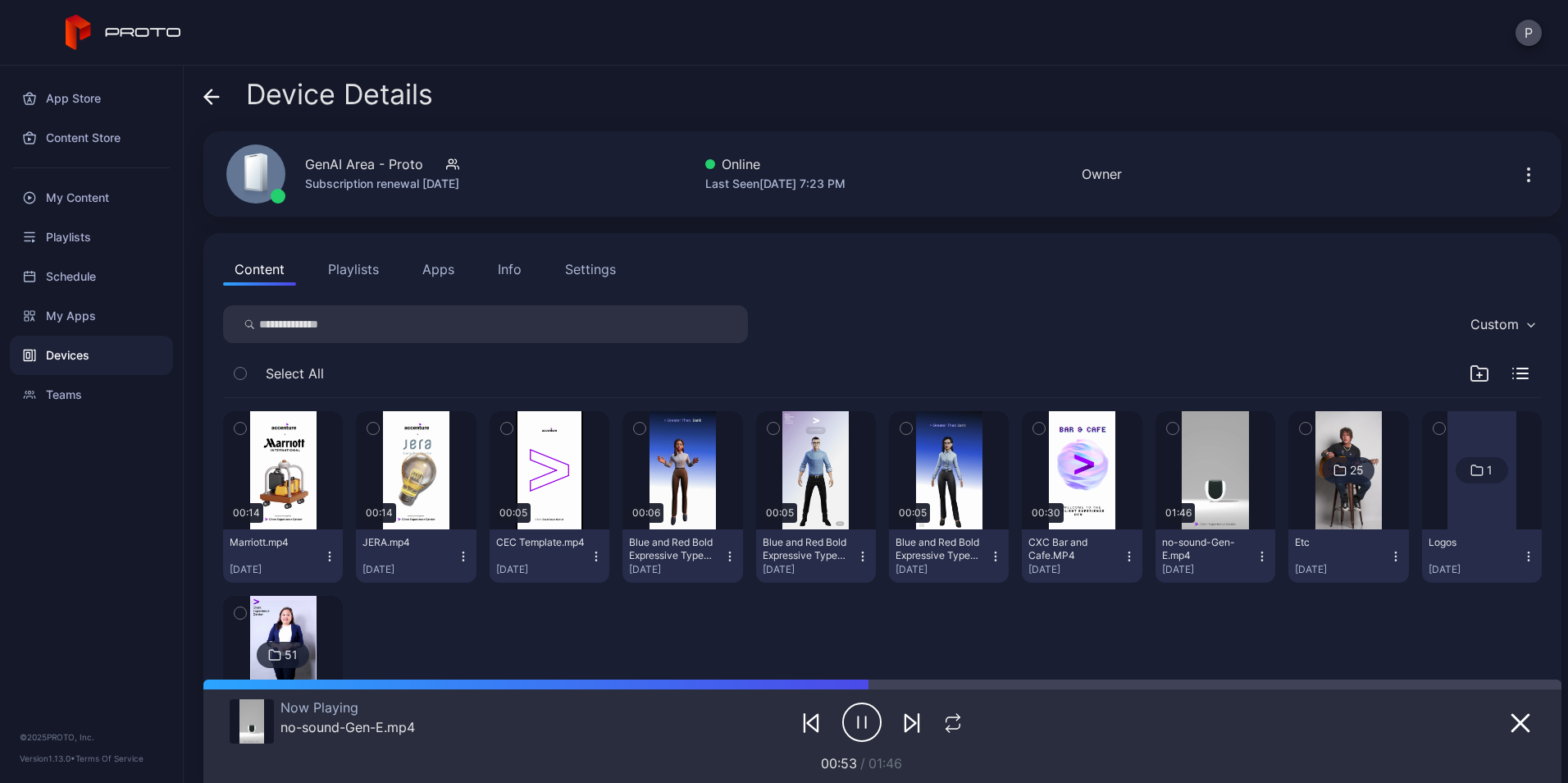
click at [213, 103] on icon at bounding box center [211, 96] width 16 height 16
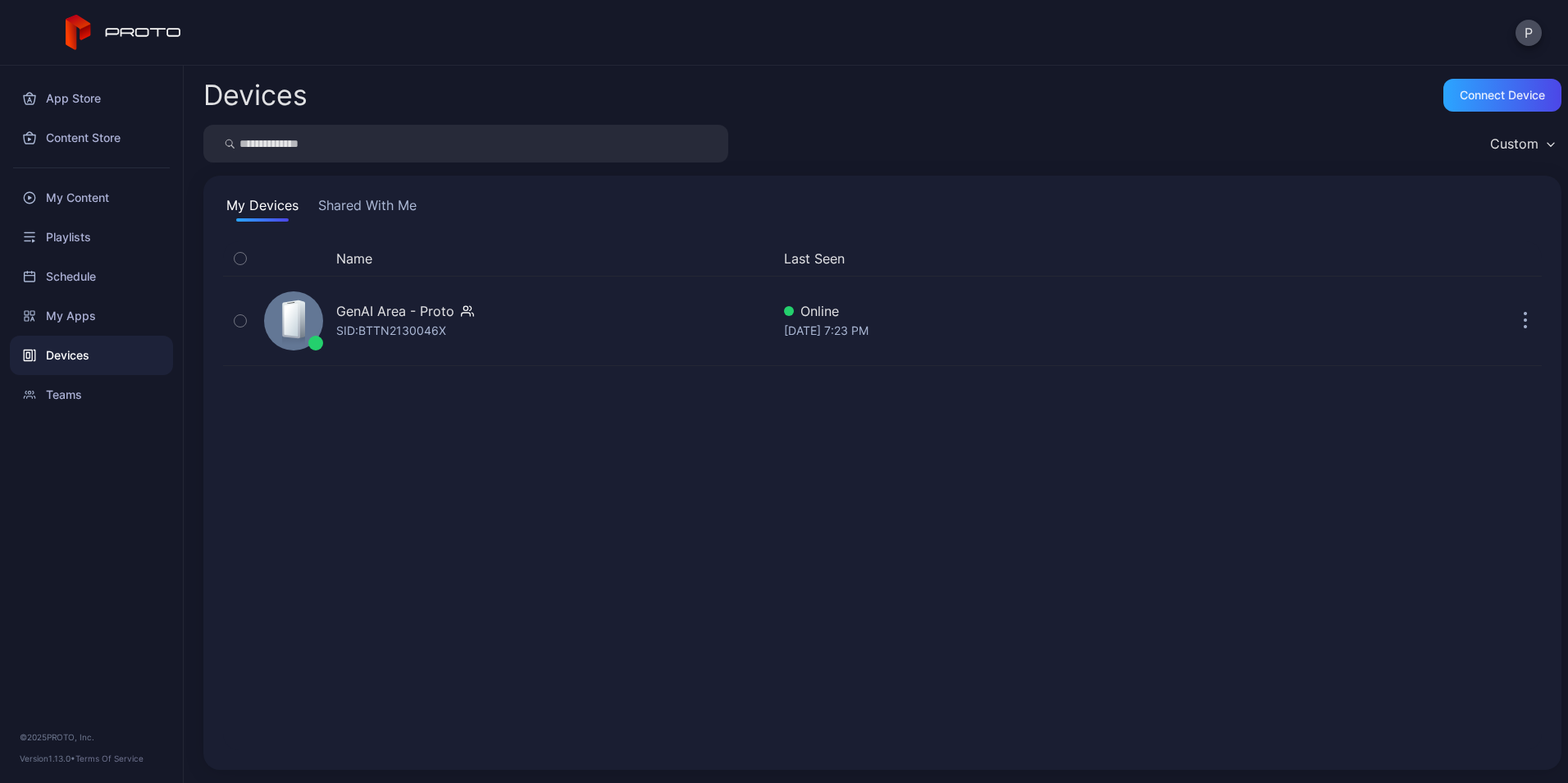
click at [401, 206] on button "Shared With Me" at bounding box center [368, 208] width 105 height 27
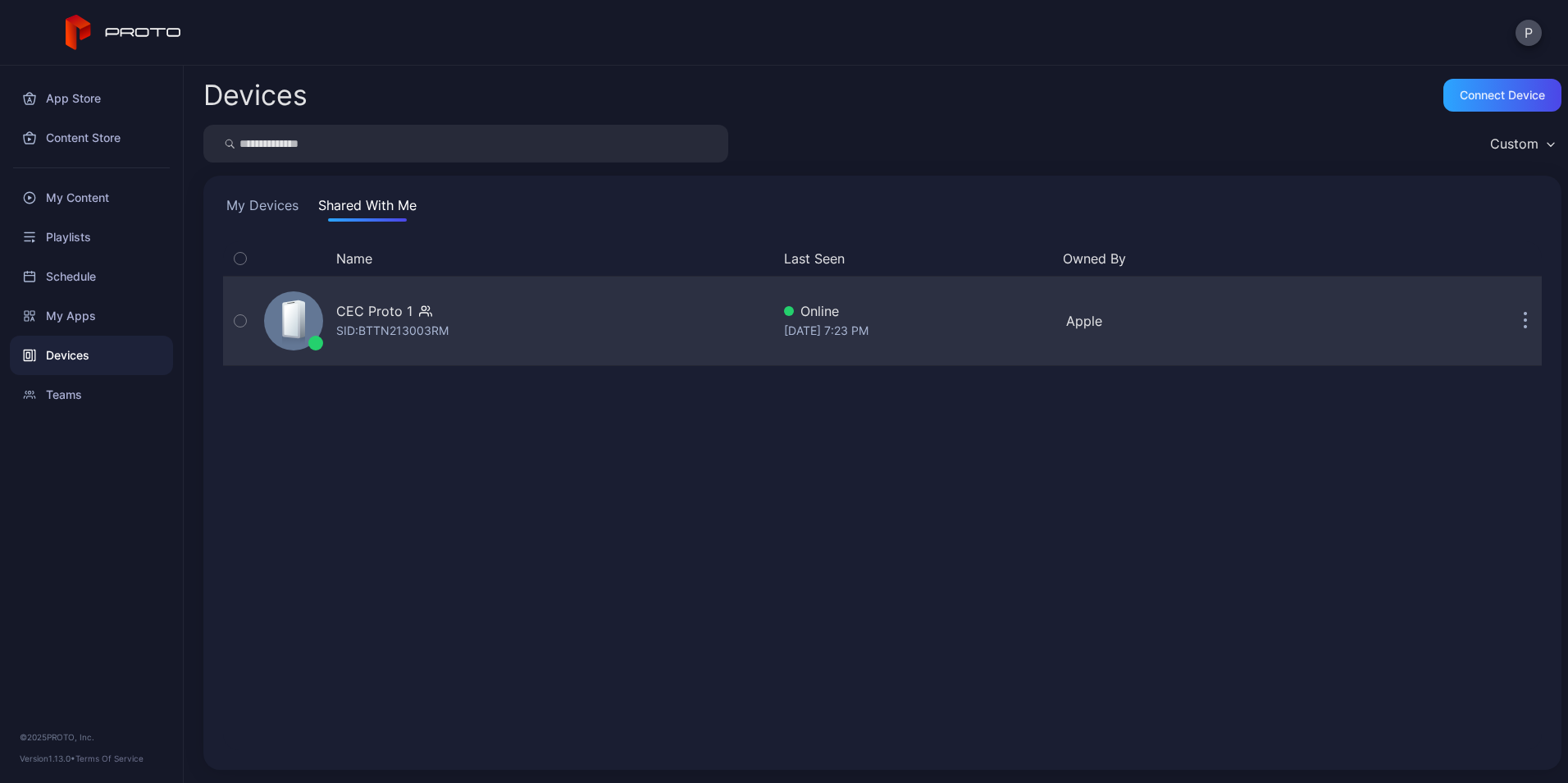
click at [633, 329] on div "CEC Proto 1 SID: BTTN213003RM" at bounding box center [514, 320] width 513 height 82
